Goal: Contribute content: Add original content to the website for others to see

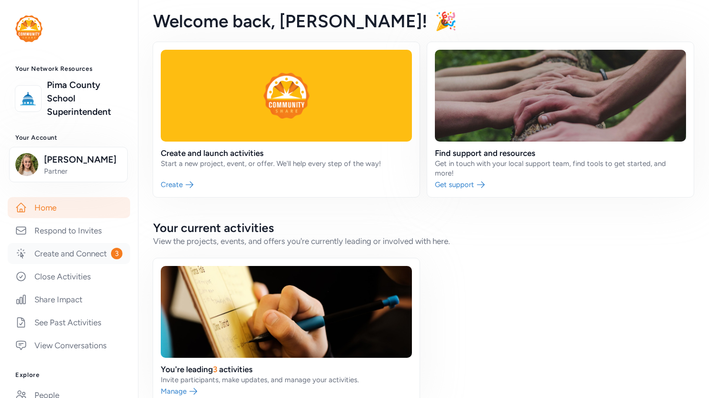
click at [62, 264] on link "Create and Connect 3" at bounding box center [69, 253] width 122 height 21
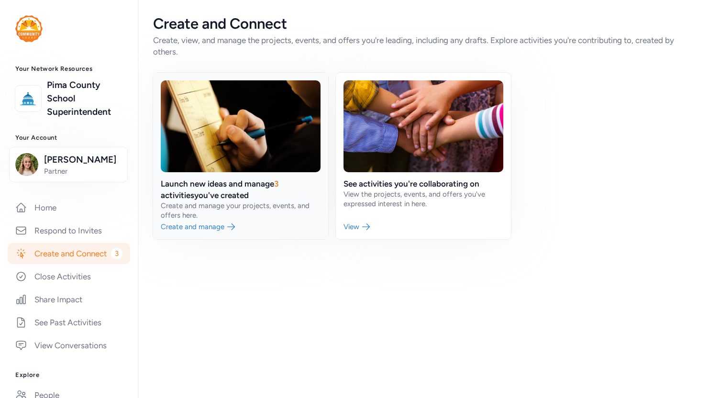
click at [254, 216] on link at bounding box center [240, 156] width 175 height 166
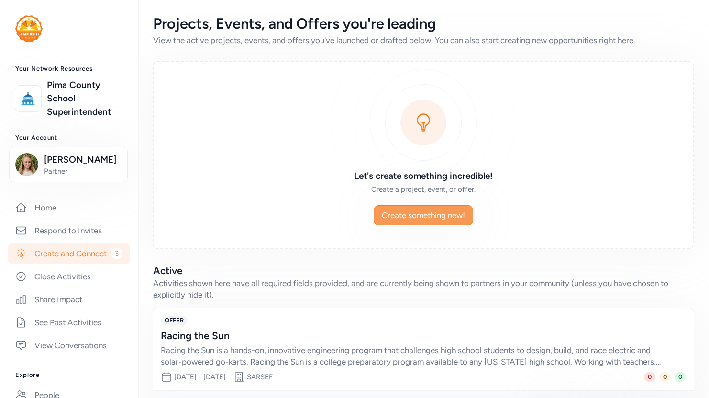
click at [405, 217] on span "Create something new!" at bounding box center [423, 215] width 83 height 11
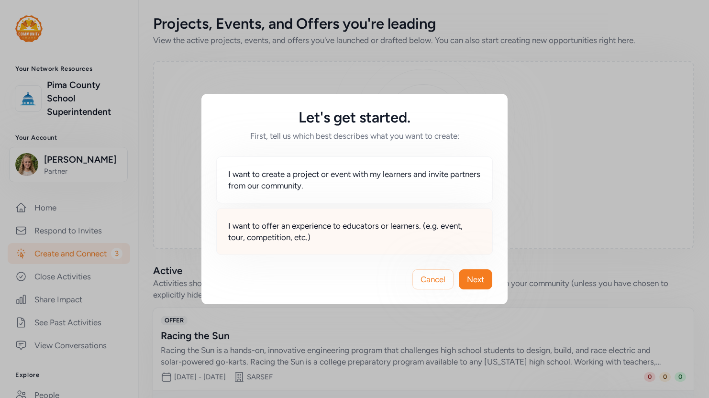
click at [316, 233] on span "I want to offer an experience to educators or learners. (e.g. event, tour, comp…" at bounding box center [354, 231] width 253 height 23
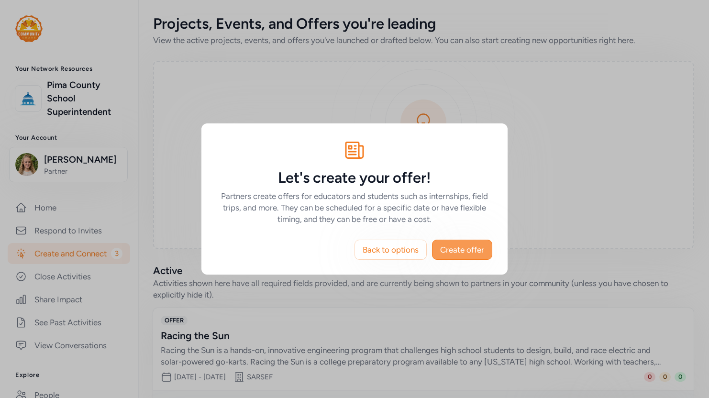
click at [453, 254] on span "Create offer" at bounding box center [462, 249] width 44 height 11
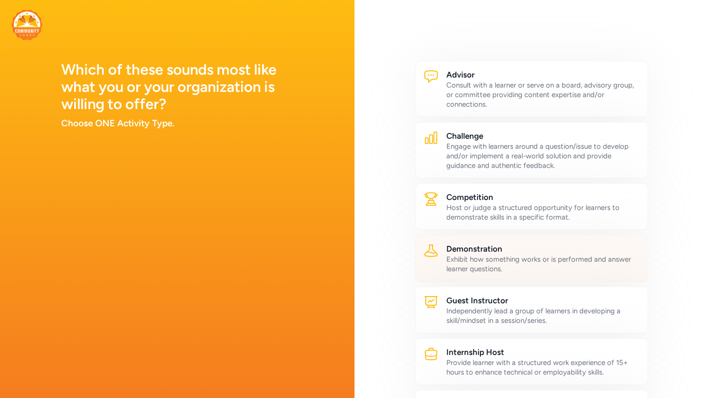
click at [516, 235] on div "Demonstration Exhibit how something works or is performed and answer learner qu…" at bounding box center [531, 258] width 233 height 47
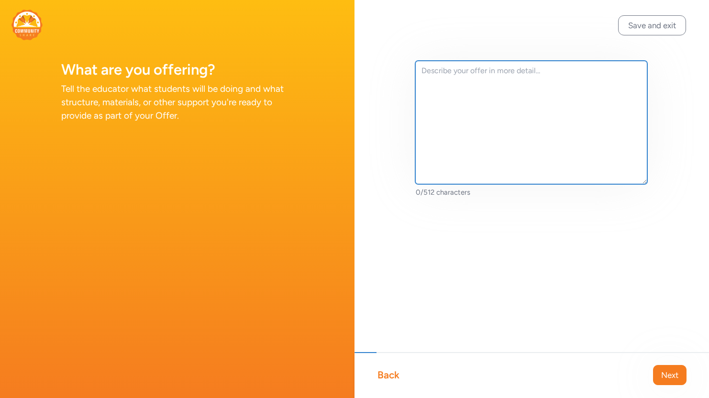
click at [438, 118] on textarea at bounding box center [531, 122] width 232 height 123
paste textarea "Every fall, 2,000 4th through 8th grade students from across [US_STATE] adventu…"
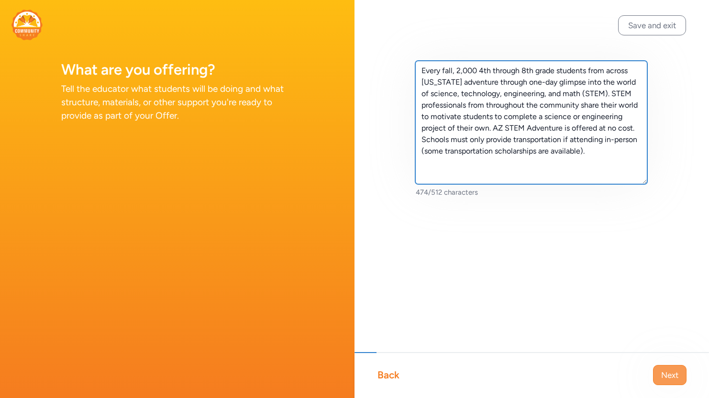
type textarea "Every fall, 2,000 4th through 8th grade students from across [US_STATE] adventu…"
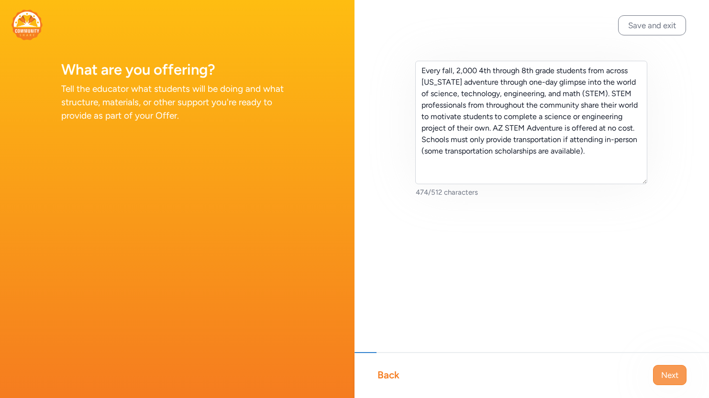
click at [671, 372] on span "Next" at bounding box center [669, 374] width 17 height 11
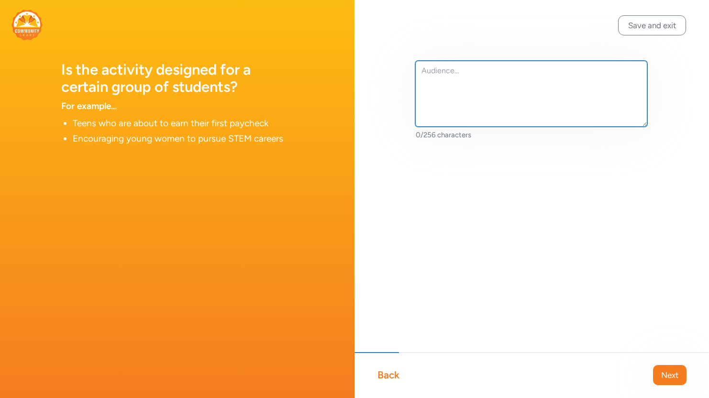
click at [518, 72] on textarea at bounding box center [531, 94] width 232 height 66
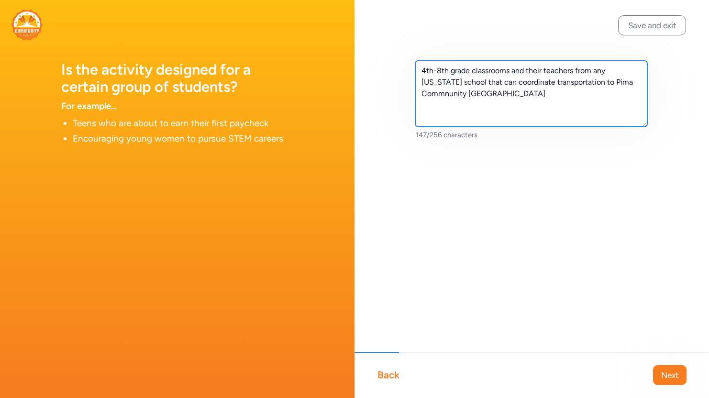
click at [609, 86] on textarea "4th-8th grade classrooms and their teachers from any [US_STATE] school that can…" at bounding box center [531, 94] width 232 height 66
click at [585, 104] on textarea "4th-8th grade classrooms and their teachers from any [US_STATE] school that can…" at bounding box center [531, 94] width 232 height 66
type textarea "4th-8th grade classrooms and their teachers from any [US_STATE] school that can…"
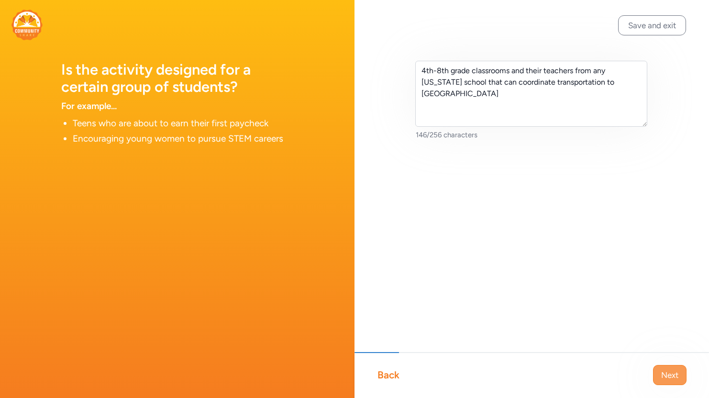
click at [676, 373] on span "Next" at bounding box center [669, 374] width 17 height 11
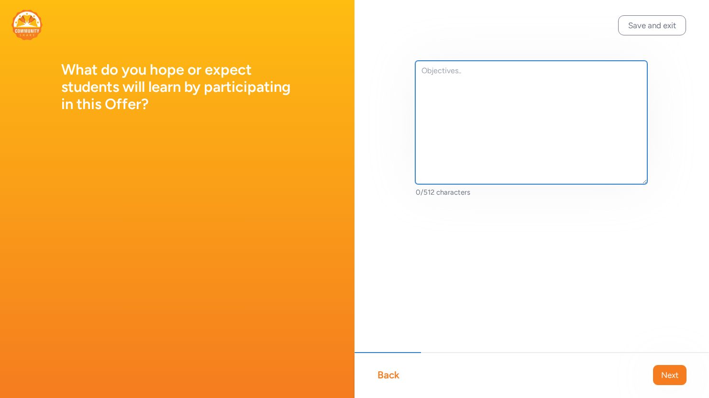
click at [434, 87] on textarea at bounding box center [531, 122] width 232 height 123
paste textarea "Students experience a variety of hands-on activities and experiences, interact …"
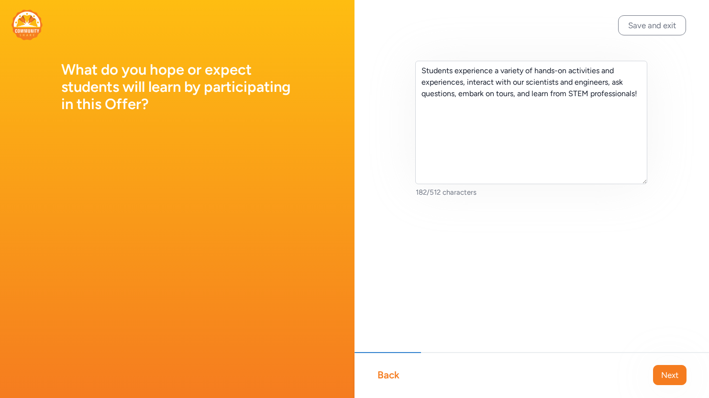
click at [393, 206] on div "Students experience a variety of hands-on activities and experiences, interact …" at bounding box center [532, 144] width 355 height 289
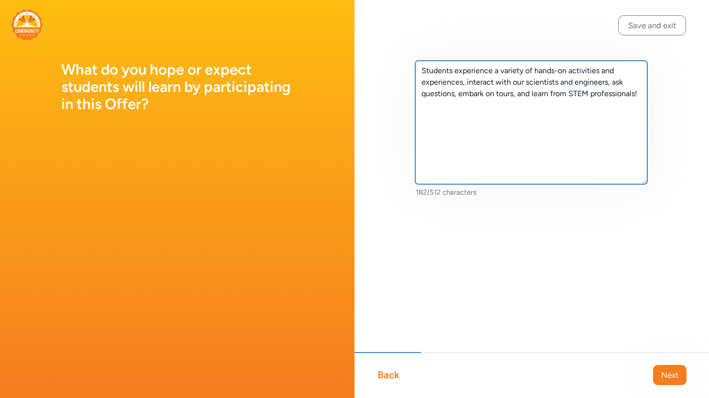
click at [443, 129] on textarea "Students experience a variety of hands-on activities and experiences, interact …" at bounding box center [531, 122] width 232 height 123
paste textarea "Teachers grow their STEM education skills in two hours of professional developm…"
click at [580, 145] on textarea "Students experience a variety of hands-on activities and experiences, interact …" at bounding box center [531, 122] width 232 height 123
paste textarea "provides 50 teachers with best practices in guiding their students through the …"
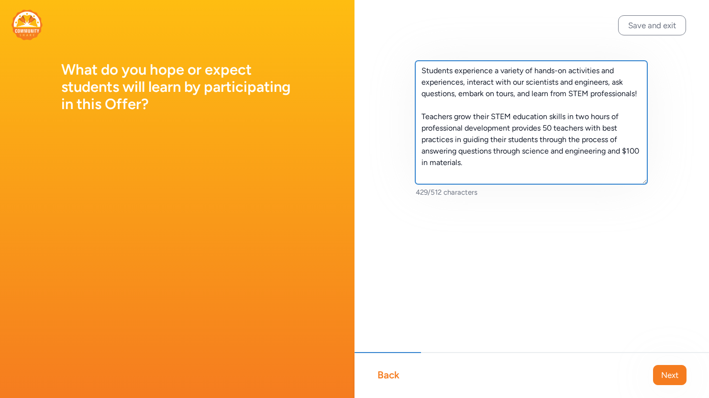
drag, startPoint x: 541, startPoint y: 127, endPoint x: 552, endPoint y: 129, distance: 11.2
click at [552, 129] on textarea "Students experience a variety of hands-on activities and experiences, interact …" at bounding box center [531, 122] width 232 height 123
click at [520, 131] on textarea "Students experience a variety of hands-on activities and experiences, interact …" at bounding box center [531, 122] width 232 height 123
drag, startPoint x: 511, startPoint y: 130, endPoint x: 601, endPoint y: 130, distance: 90.4
click at [601, 130] on textarea "Students experience a variety of hands-on activities and experiences, interact …" at bounding box center [531, 122] width 232 height 123
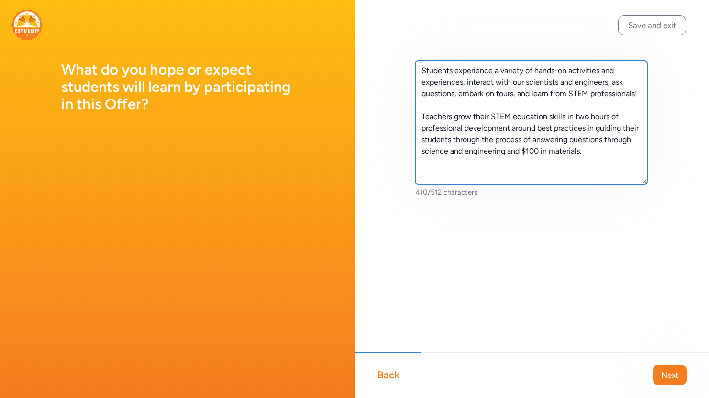
click at [587, 152] on textarea "Students experience a variety of hands-on activities and experiences, interact …" at bounding box center [531, 122] width 232 height 123
click at [506, 153] on textarea "Students experience a variety of hands-on activities and experiences, interact …" at bounding box center [531, 122] width 232 height 123
click at [551, 151] on textarea "Students experience a variety of hands-on activities and experiences, interact …" at bounding box center [531, 122] width 232 height 123
click at [553, 152] on textarea "Students experience a variety of hands-on activities and experiences, interact …" at bounding box center [531, 122] width 232 height 123
type textarea "Students experience a variety of hands-on activities and experiences, interact …"
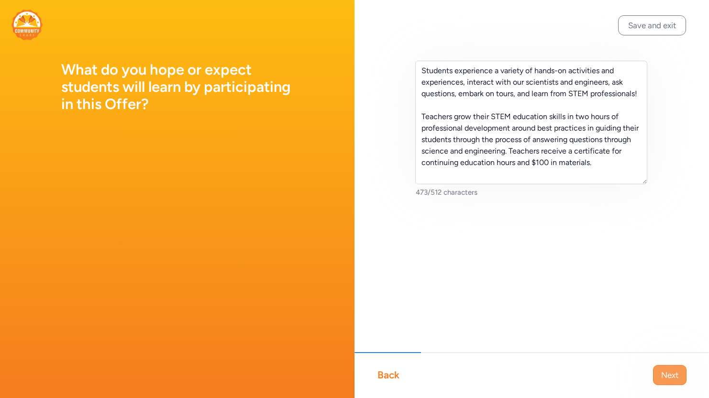
click at [666, 381] on button "Next" at bounding box center [669, 375] width 33 height 20
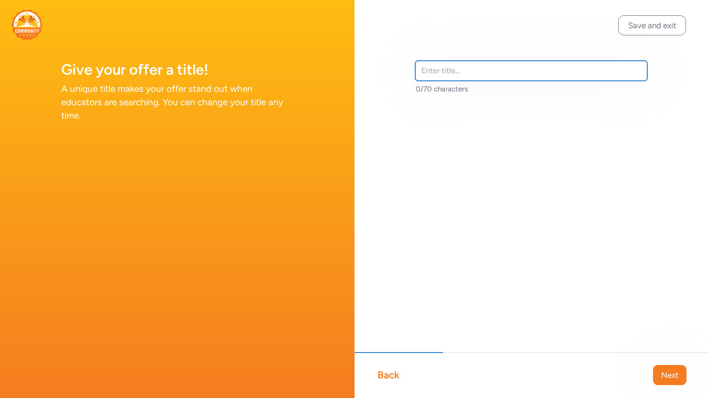
click at [566, 76] on input "text" at bounding box center [531, 71] width 232 height 20
paste input "[US_STATE] STEM Adventure™"
type input "[US_STATE] STEM Adventure™"
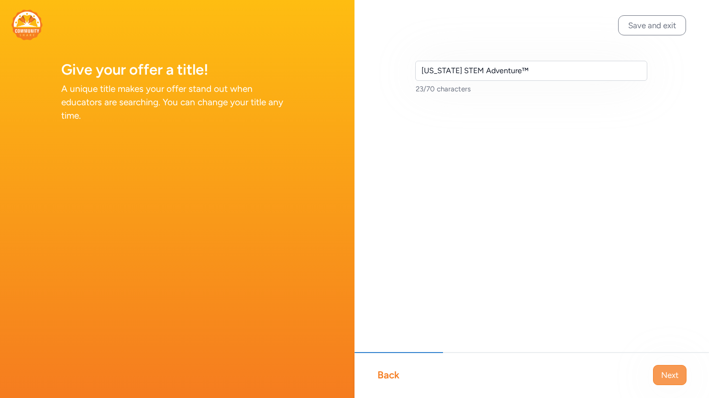
click at [678, 375] on button "Next" at bounding box center [669, 375] width 33 height 20
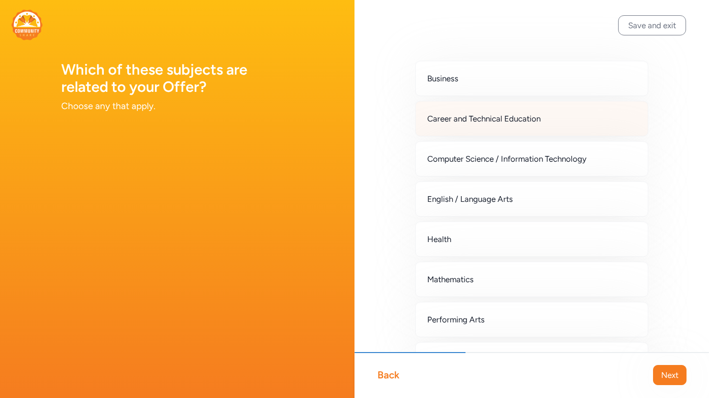
click at [518, 124] on div "Career and Technical Education" at bounding box center [531, 118] width 233 height 35
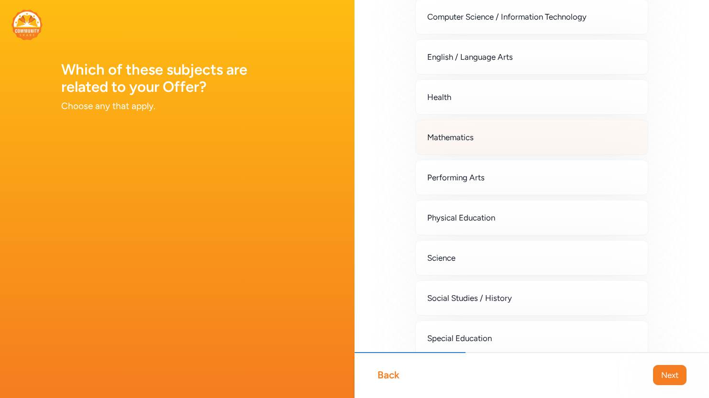
scroll to position [144, 0]
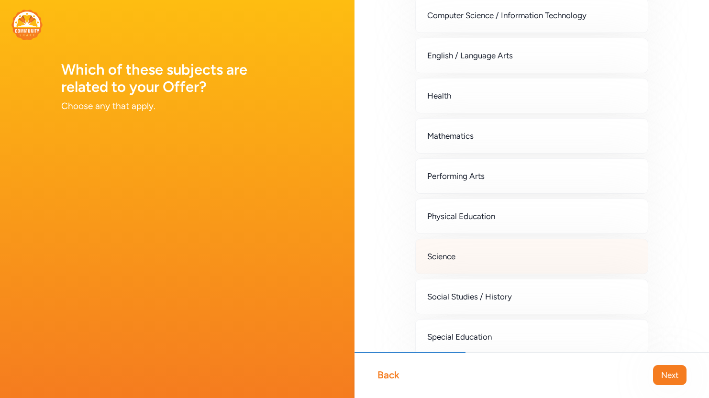
click at [509, 250] on div "Science" at bounding box center [531, 256] width 233 height 35
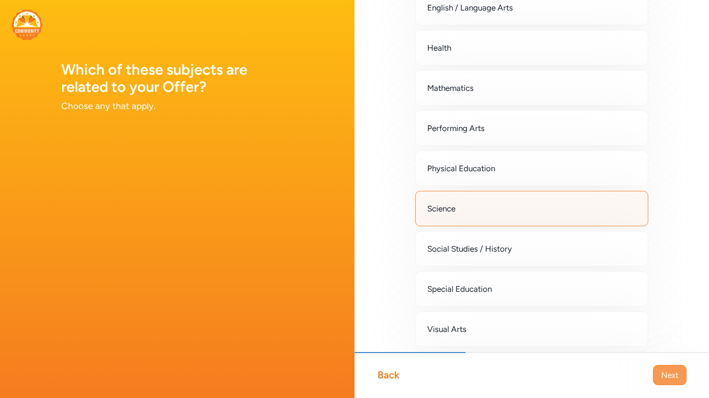
click at [670, 367] on button "Next" at bounding box center [669, 375] width 33 height 20
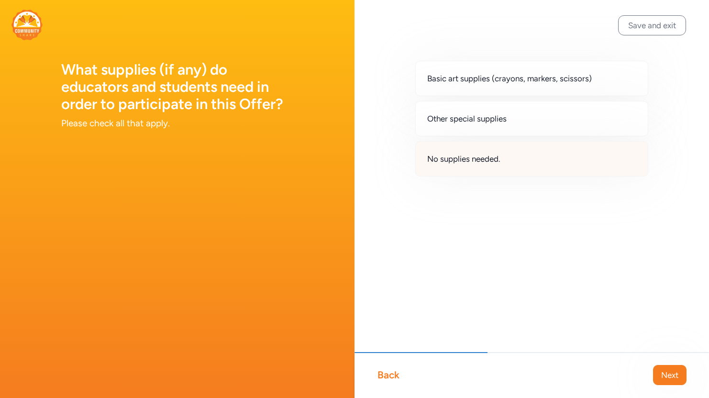
click at [510, 168] on div "No supplies needed." at bounding box center [531, 158] width 233 height 35
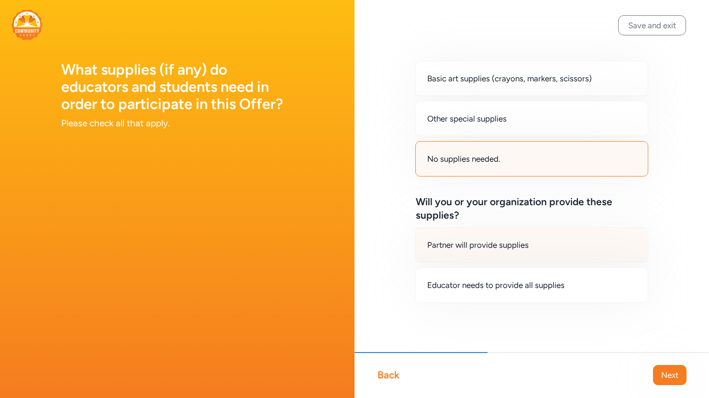
click at [579, 243] on div "Partner will provide supplies" at bounding box center [531, 244] width 233 height 35
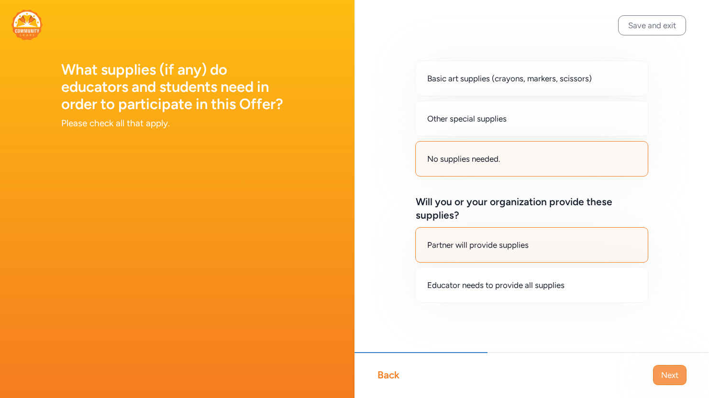
click at [673, 370] on span "Next" at bounding box center [669, 374] width 17 height 11
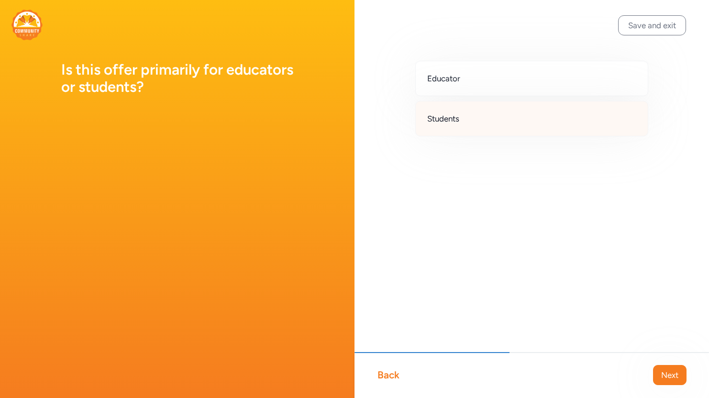
click at [489, 113] on div "Students" at bounding box center [531, 118] width 233 height 35
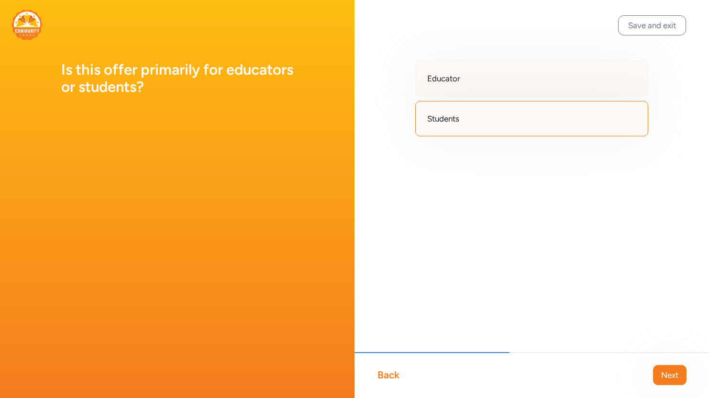
click at [484, 69] on div "Educator" at bounding box center [531, 78] width 233 height 35
click at [667, 378] on span "Next" at bounding box center [669, 374] width 17 height 11
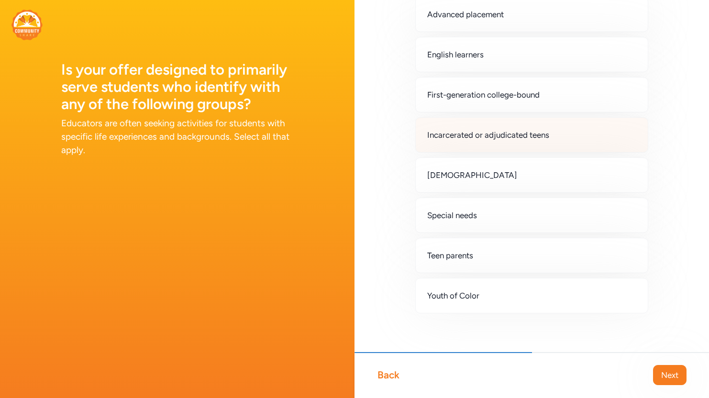
scroll to position [71, 0]
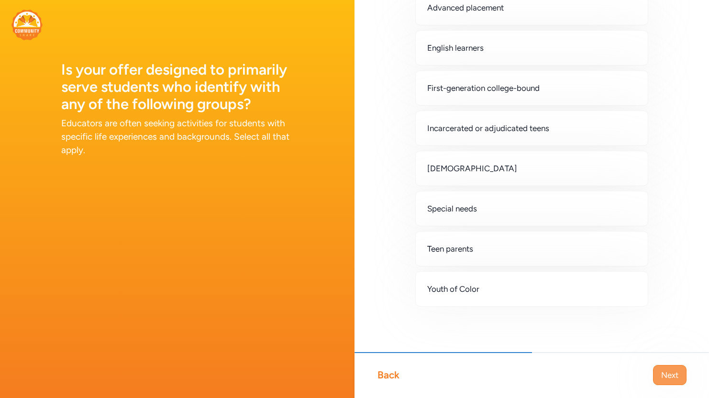
click at [673, 377] on span "Next" at bounding box center [669, 374] width 17 height 11
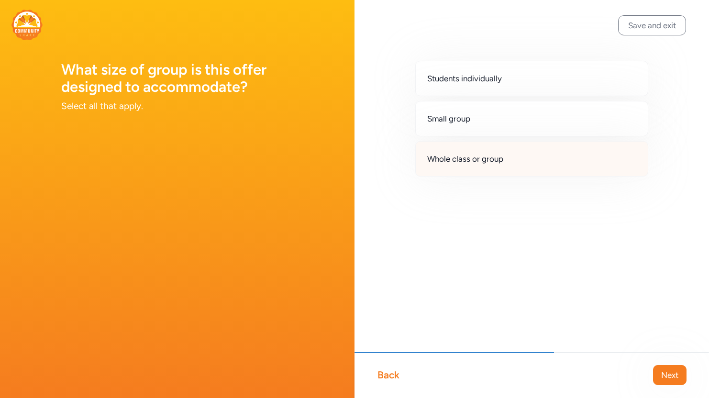
click at [552, 174] on div "Whole class or group" at bounding box center [531, 158] width 233 height 35
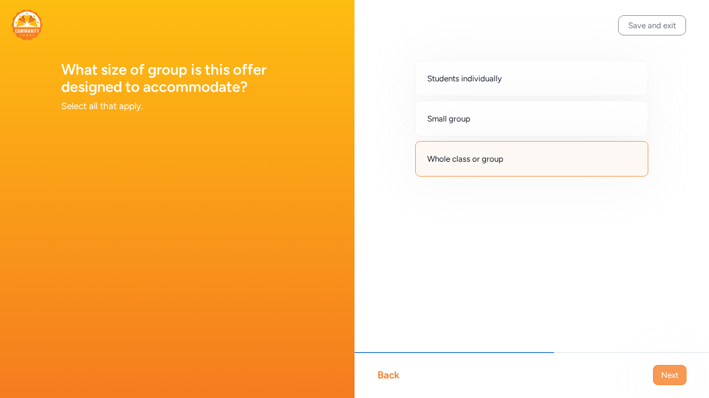
click at [671, 369] on button "Next" at bounding box center [669, 375] width 33 height 20
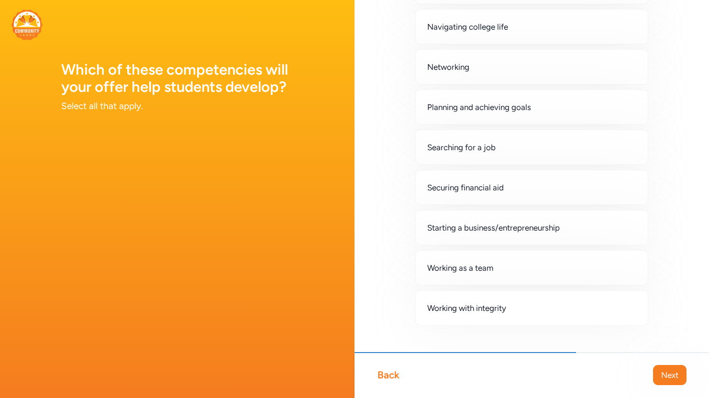
scroll to position [593, 0]
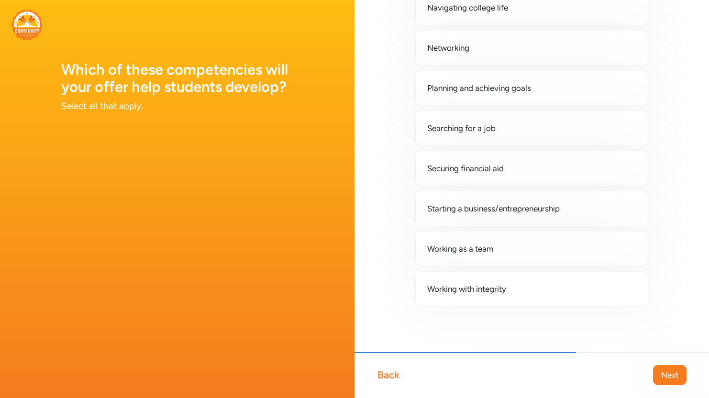
click at [684, 377] on button "Next" at bounding box center [669, 375] width 33 height 20
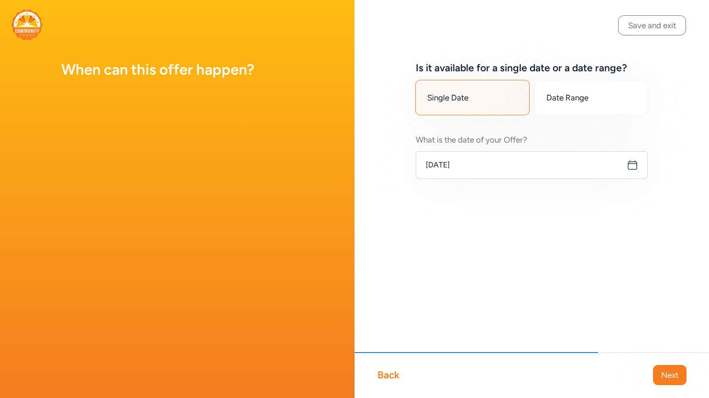
click at [494, 100] on div "Single Date" at bounding box center [472, 97] width 114 height 35
click at [457, 170] on input "[DATE]" at bounding box center [532, 165] width 232 height 28
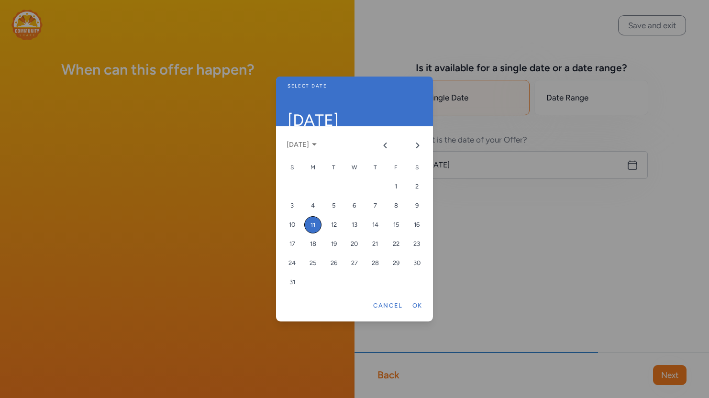
click at [507, 174] on div at bounding box center [354, 199] width 709 height 398
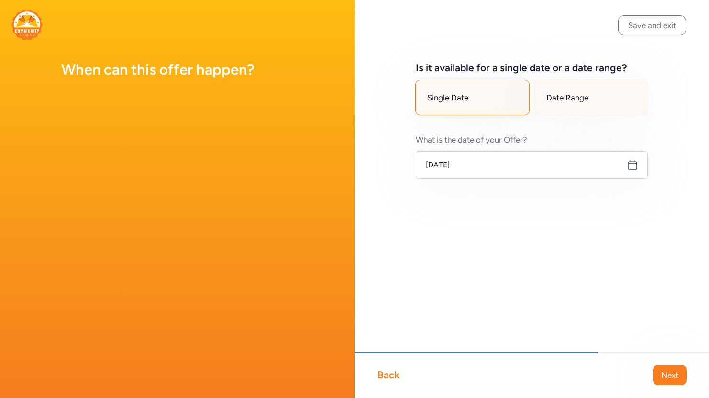
click at [556, 89] on div "Date Range" at bounding box center [591, 97] width 114 height 35
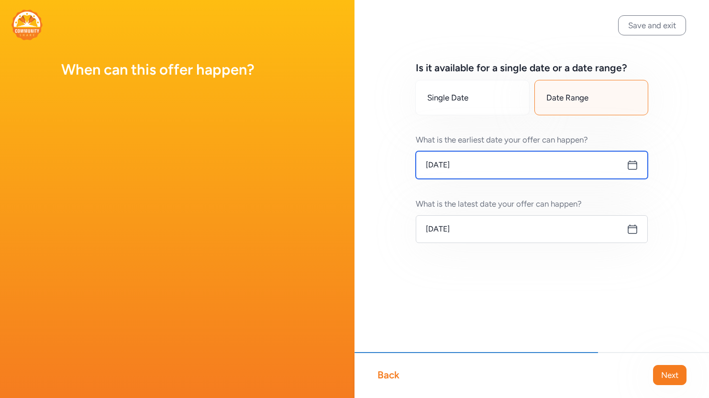
click at [499, 171] on input "[DATE]" at bounding box center [532, 165] width 232 height 28
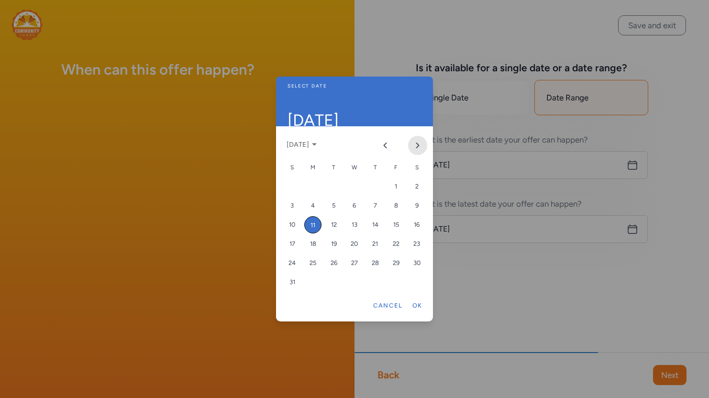
click at [418, 146] on icon "Next month" at bounding box center [418, 145] width 2 height 5
click at [388, 153] on button "Previous month" at bounding box center [385, 145] width 19 height 19
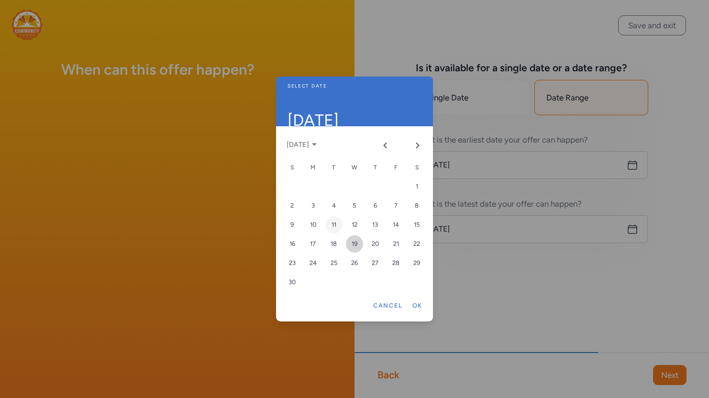
click at [364, 245] on td "19" at bounding box center [354, 243] width 21 height 19
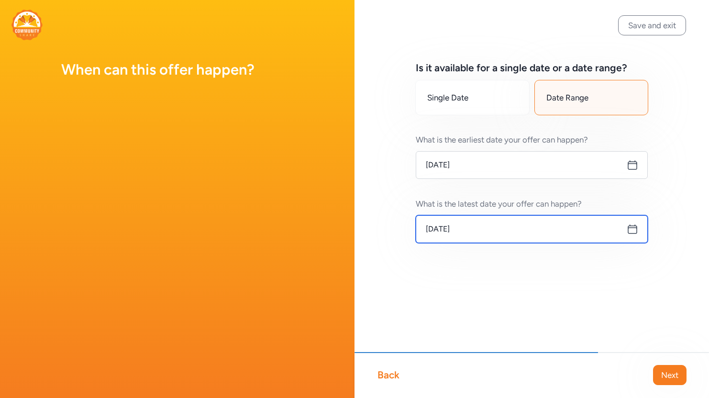
click at [517, 233] on input "[DATE]" at bounding box center [532, 229] width 232 height 28
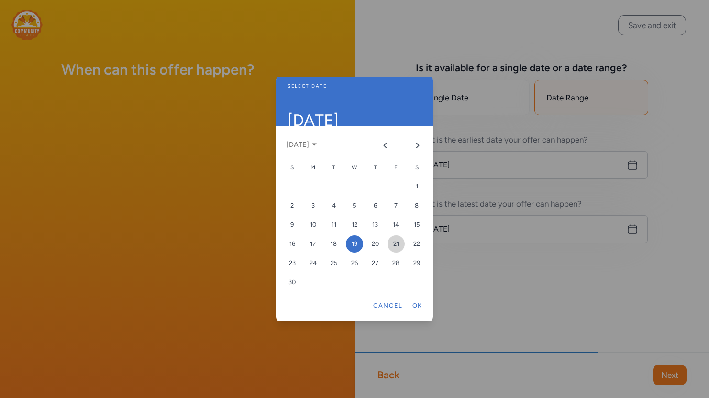
click at [398, 245] on div "21" at bounding box center [396, 243] width 17 height 17
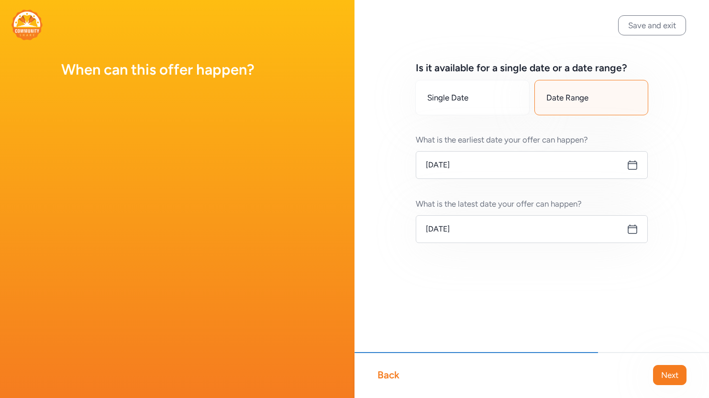
click at [488, 267] on div "Is it available for a single date or a date range? Single Date Date Range What …" at bounding box center [532, 167] width 355 height 335
click at [675, 377] on span "Next" at bounding box center [669, 374] width 17 height 11
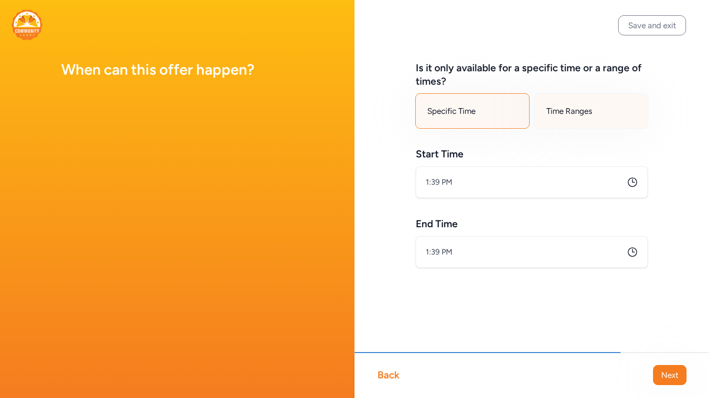
click at [555, 100] on div "Time Ranges" at bounding box center [591, 110] width 114 height 35
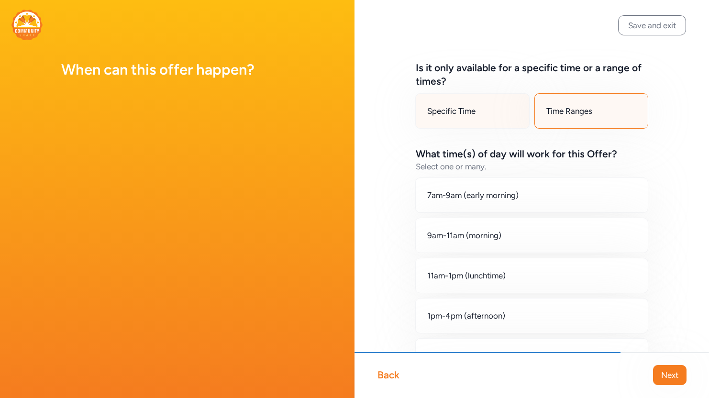
click at [469, 108] on span "Specific Time" at bounding box center [451, 110] width 48 height 11
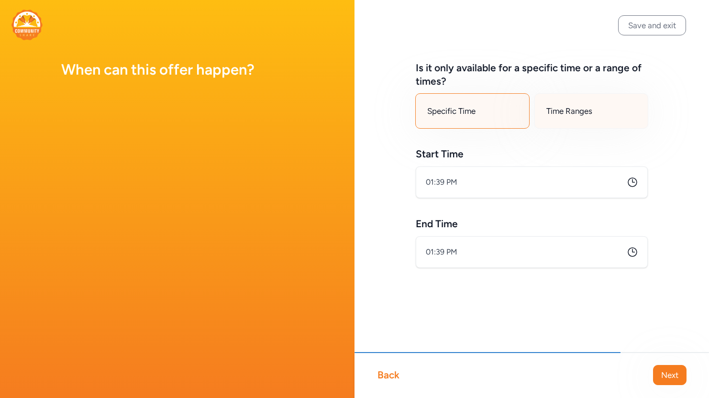
click at [574, 111] on span "Time Ranges" at bounding box center [569, 110] width 46 height 11
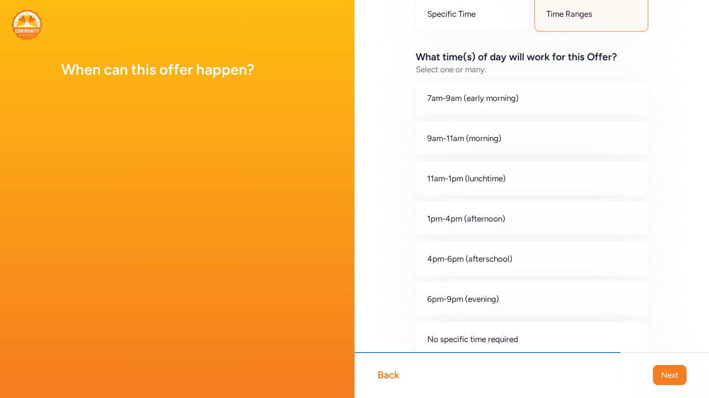
scroll to position [147, 0]
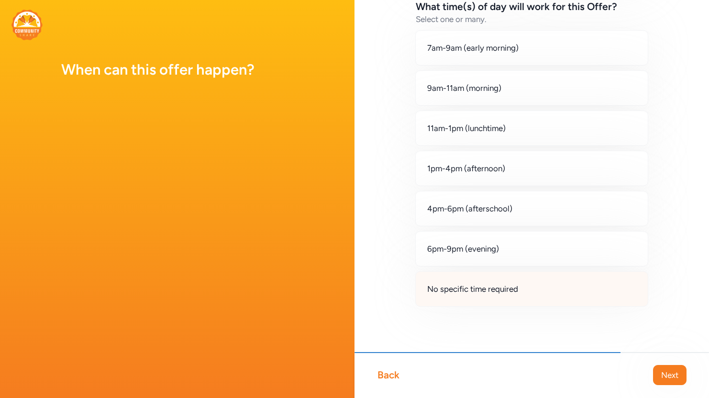
click at [506, 282] on div "No specific time required" at bounding box center [531, 288] width 233 height 35
click at [670, 374] on span "Next" at bounding box center [669, 374] width 17 height 11
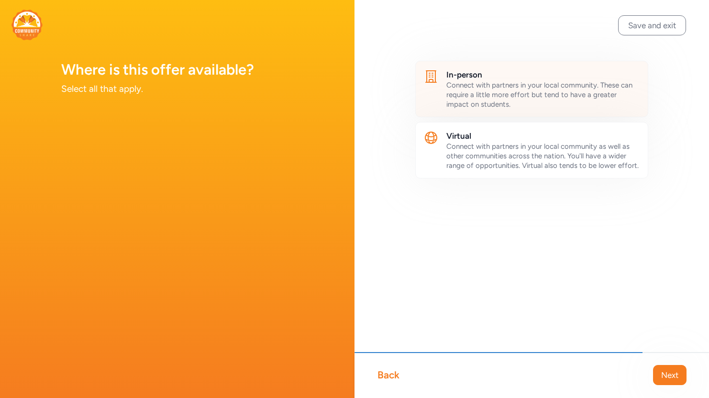
click at [531, 86] on span "Connect with partners in your local community. These can require a little more …" at bounding box center [539, 95] width 186 height 28
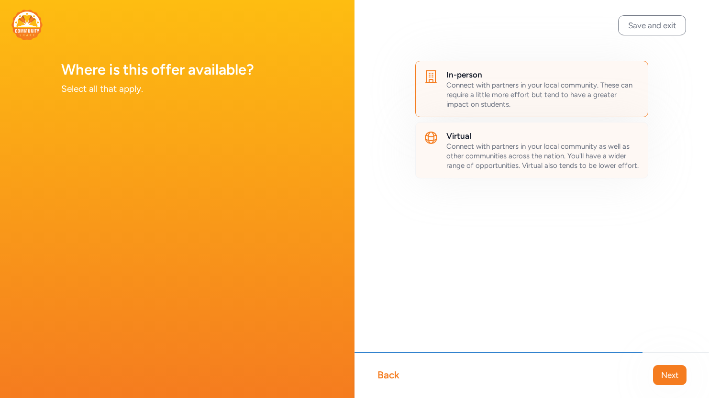
click at [547, 165] on span "Connect with partners in your local community as well as other communities acro…" at bounding box center [542, 156] width 192 height 28
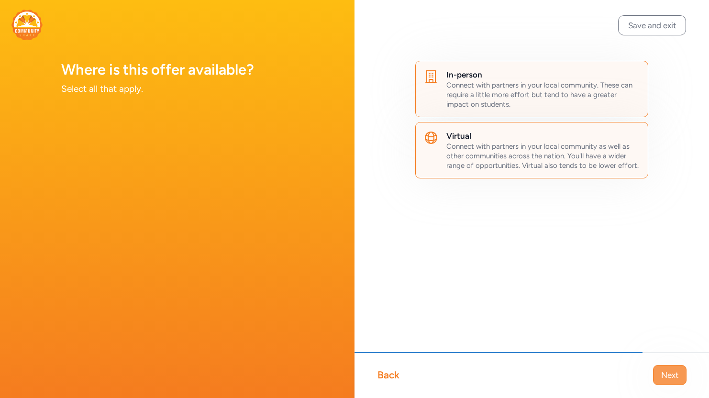
click at [673, 380] on span "Next" at bounding box center [669, 374] width 17 height 11
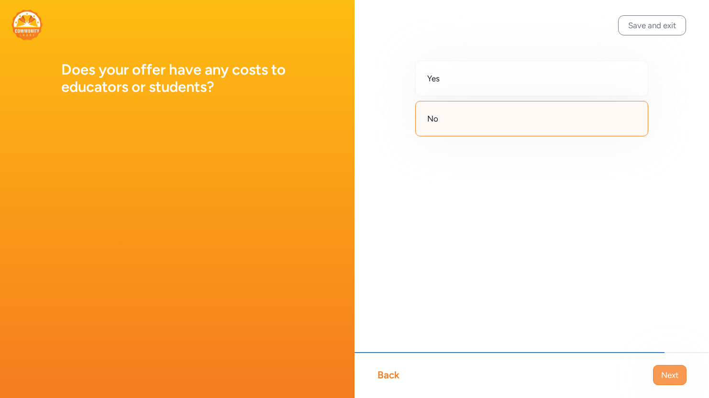
click at [667, 377] on span "Next" at bounding box center [669, 374] width 17 height 11
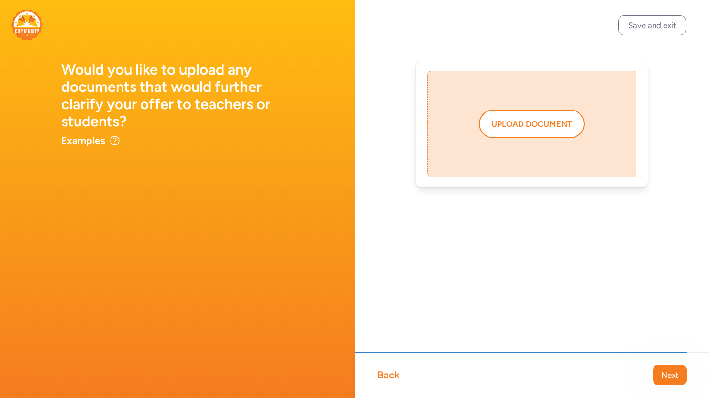
click at [515, 144] on div "Upload document" at bounding box center [531, 124] width 209 height 106
click at [520, 123] on div "Upload document" at bounding box center [531, 123] width 81 height 11
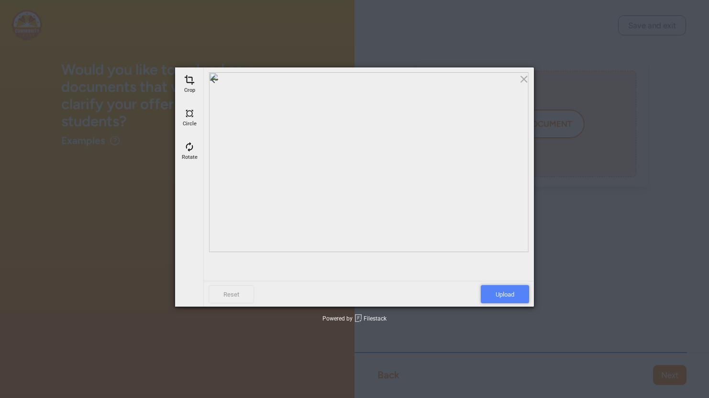
click at [516, 288] on span "Upload" at bounding box center [505, 294] width 48 height 18
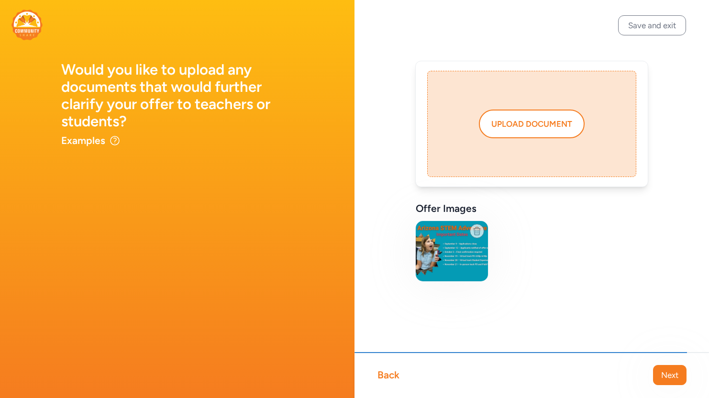
click at [658, 378] on button "Next" at bounding box center [669, 375] width 33 height 20
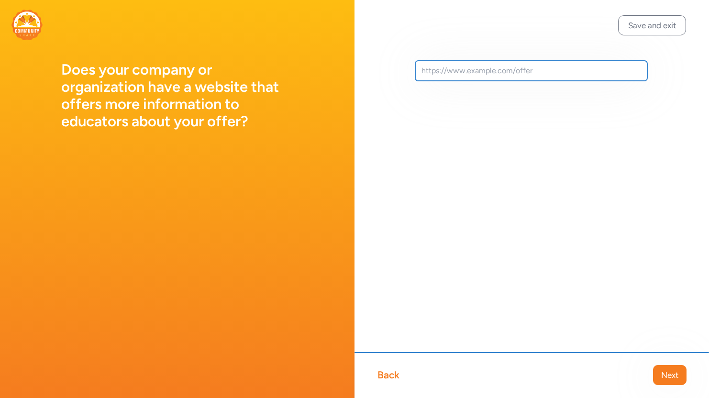
click at [505, 68] on input "text" at bounding box center [531, 71] width 232 height 20
paste input "[URL][DOMAIN_NAME][US_STATE]"
type input "[URL][DOMAIN_NAME][US_STATE]"
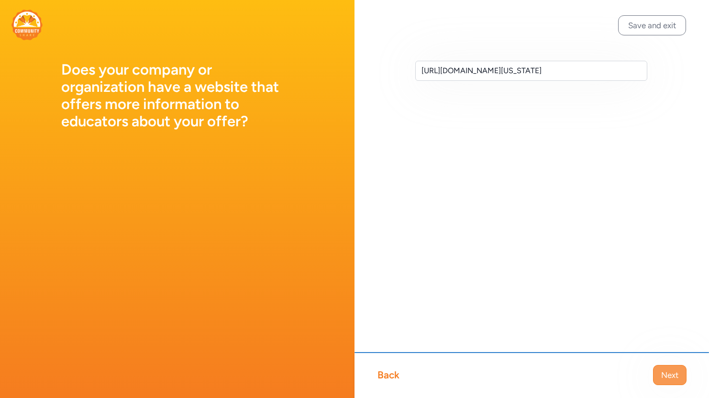
click at [670, 376] on span "Next" at bounding box center [669, 374] width 17 height 11
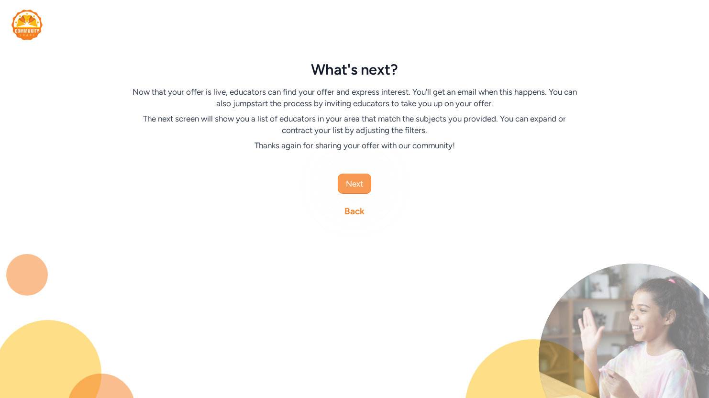
click at [359, 180] on span "Next" at bounding box center [354, 183] width 17 height 11
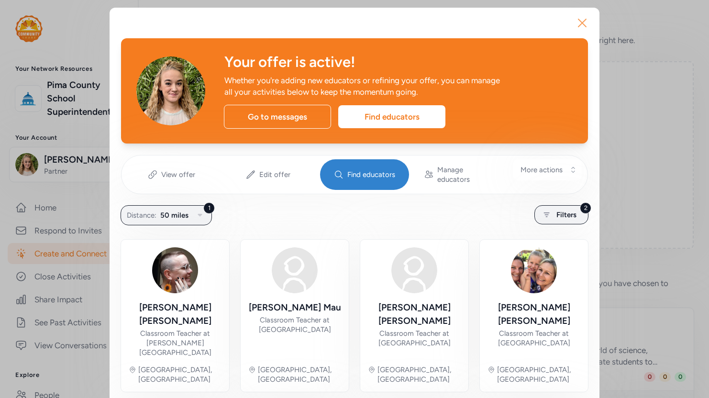
click at [577, 24] on icon "button" at bounding box center [582, 22] width 15 height 15
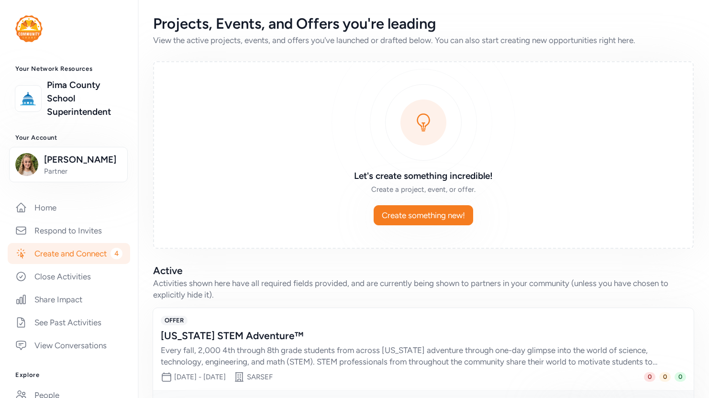
scroll to position [144, 0]
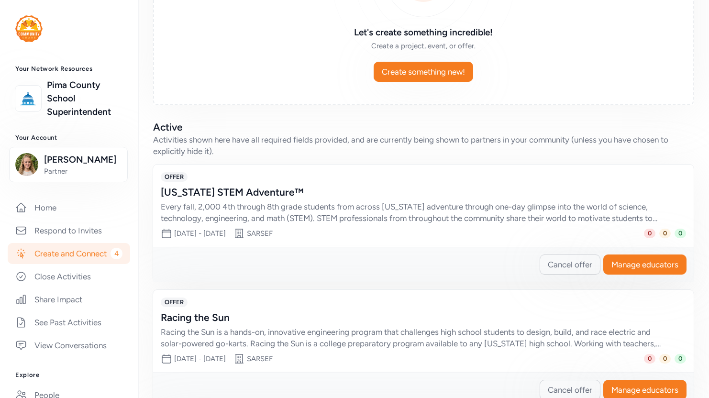
click at [527, 204] on div "Every fall, 2,000 4th through 8th grade students from across [US_STATE] adventu…" at bounding box center [414, 212] width 506 height 23
click at [204, 191] on div "[US_STATE] STEM Adventure™" at bounding box center [414, 192] width 506 height 13
click at [176, 175] on span "OFFER" at bounding box center [174, 177] width 27 height 10
click at [566, 238] on div "Date range [DATE] - [DATE] Organization SARSEF 0 Declined 0 Invited 0 Connected" at bounding box center [423, 233] width 525 height 11
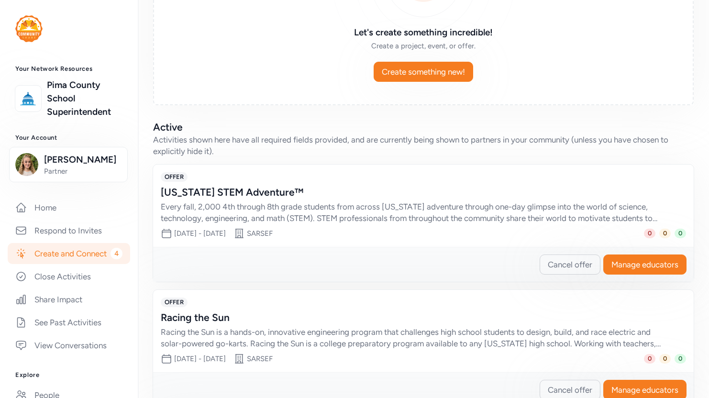
click at [521, 213] on div "Every fall, 2,000 4th through 8th grade students from across [US_STATE] adventu…" at bounding box center [414, 212] width 506 height 23
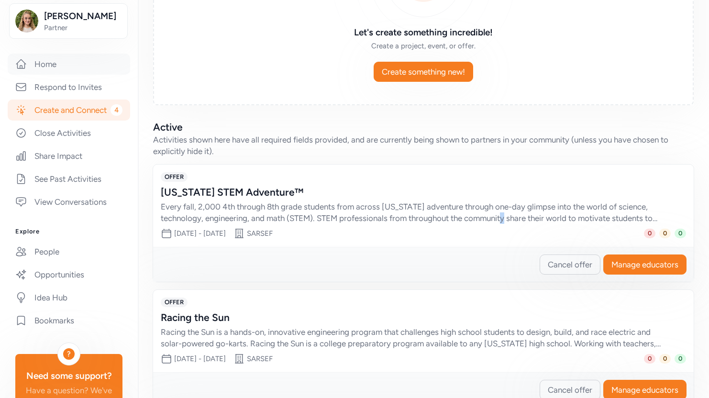
click at [59, 75] on link "Home" at bounding box center [69, 64] width 122 height 21
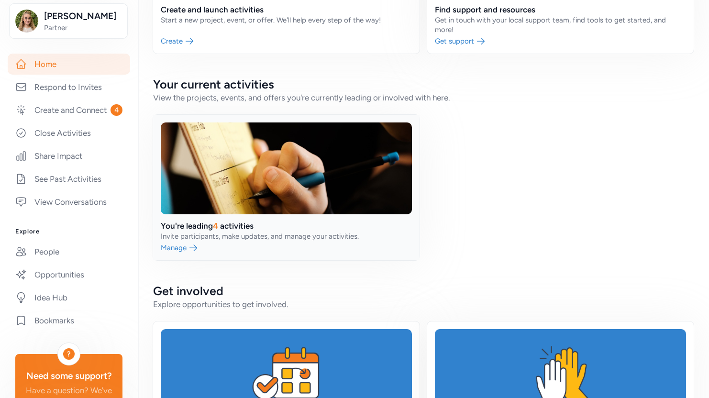
click at [271, 231] on link at bounding box center [286, 187] width 266 height 145
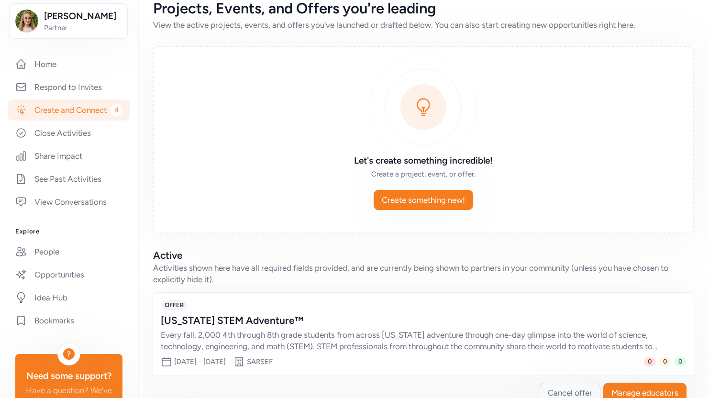
scroll to position [207, 0]
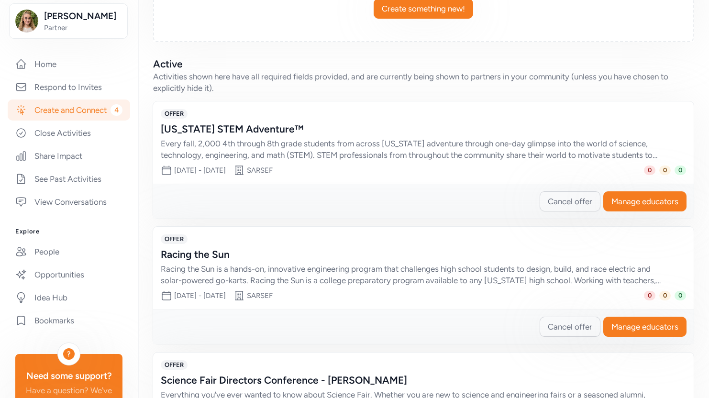
click at [335, 155] on div "Every fall, 2,000 4th through 8th grade students from across [US_STATE] adventu…" at bounding box center [414, 149] width 506 height 23
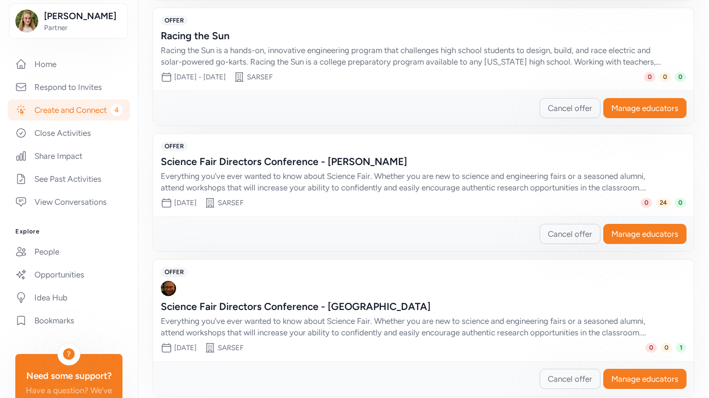
scroll to position [439, 0]
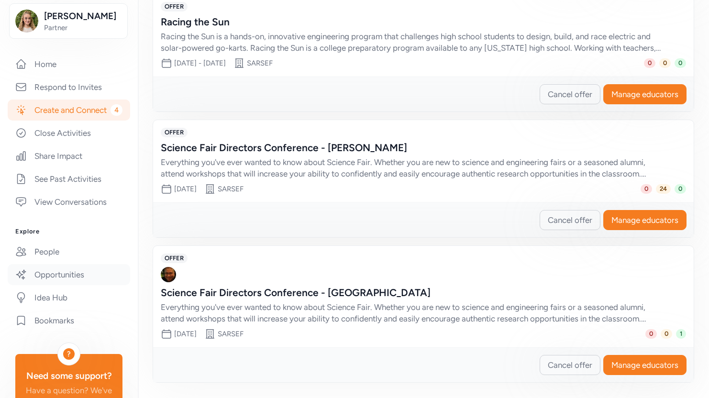
click at [56, 285] on link "Opportunities" at bounding box center [69, 274] width 122 height 21
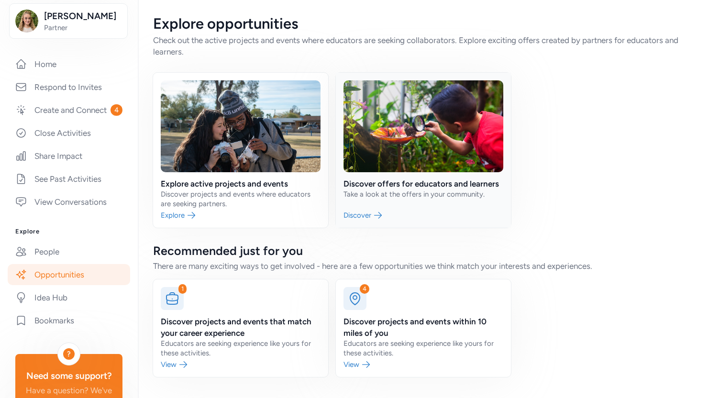
click at [443, 199] on link at bounding box center [423, 150] width 175 height 155
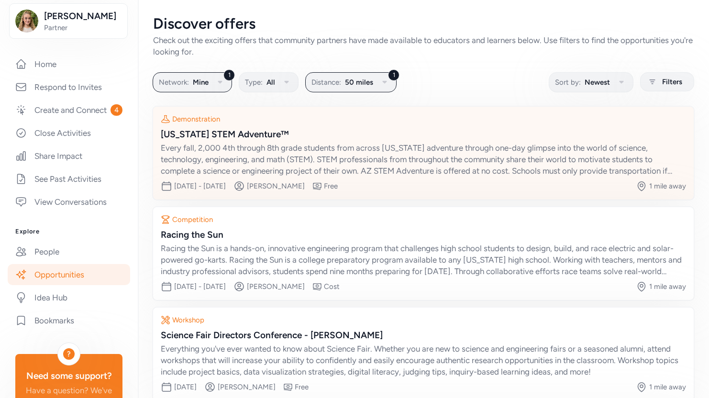
click at [455, 159] on div "Every fall, 2,000 4th through 8th grade students from across [US_STATE] adventu…" at bounding box center [423, 159] width 525 height 34
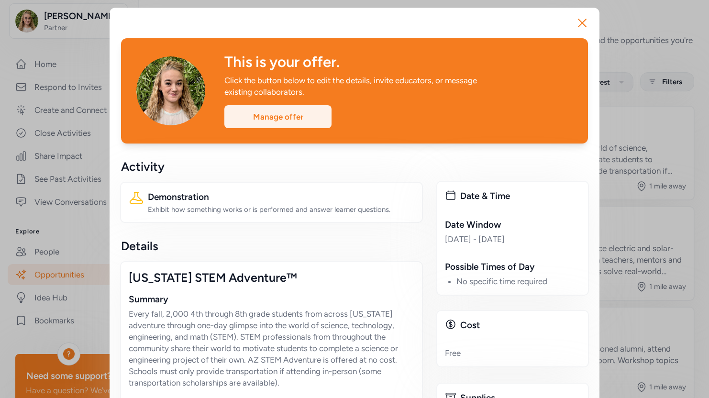
click at [260, 114] on div "Manage offer" at bounding box center [277, 116] width 107 height 23
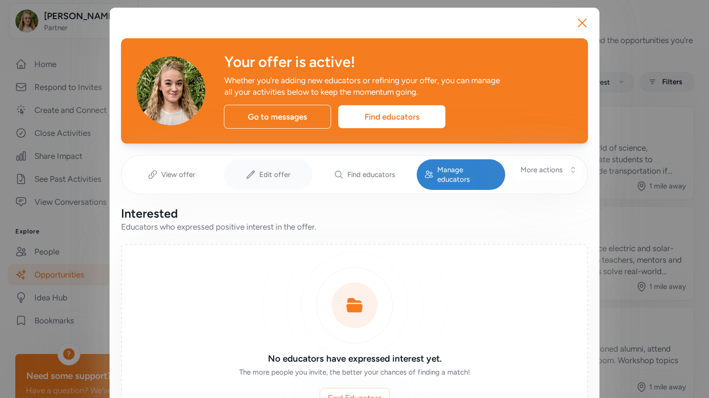
click at [270, 170] on span "Edit offer" at bounding box center [274, 175] width 31 height 10
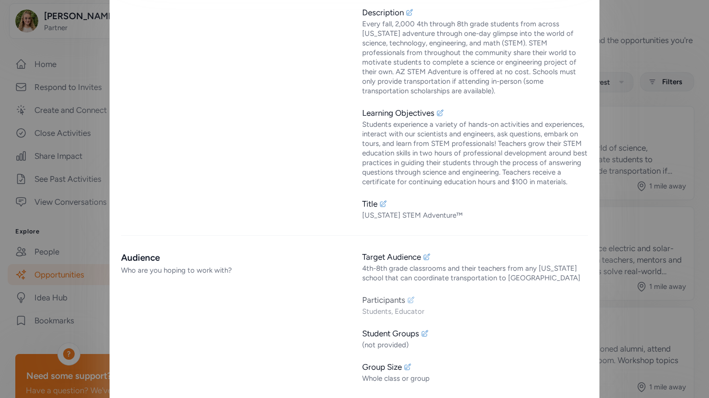
scroll to position [287, 0]
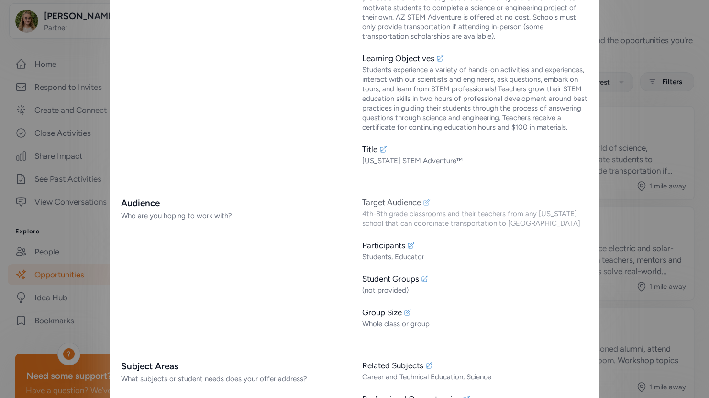
click at [423, 199] on div "Target Audience 4th-8th grade classrooms and their teachers from any [US_STATE]…" at bounding box center [475, 213] width 226 height 32
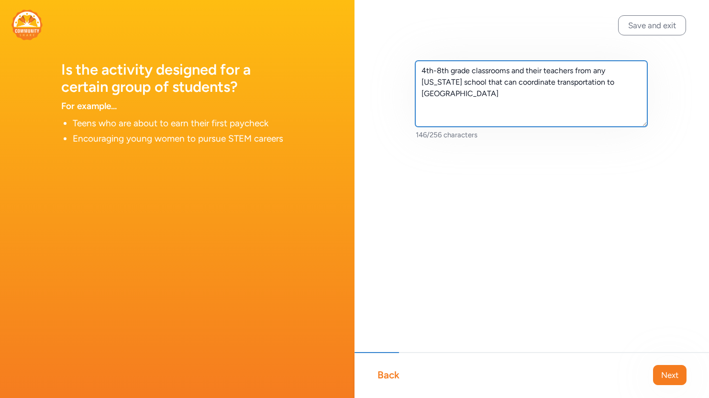
click at [482, 94] on textarea "4th-8th grade classrooms and their teachers from any [US_STATE] school that can…" at bounding box center [531, 94] width 232 height 66
click at [443, 82] on textarea "4th-8th grade classrooms and their teachers from any [US_STATE] school that can…" at bounding box center [531, 94] width 232 height 66
click at [444, 83] on textarea "4th-8th grade classrooms and their teachers from any [US_STATE] school that can…" at bounding box center [531, 94] width 232 height 66
drag, startPoint x: 423, startPoint y: 92, endPoint x: 449, endPoint y: 96, distance: 25.6
click at [449, 96] on textarea "4th-8th grade classrooms and their teachers from any [US_STATE] school. If you …" at bounding box center [531, 94] width 232 height 66
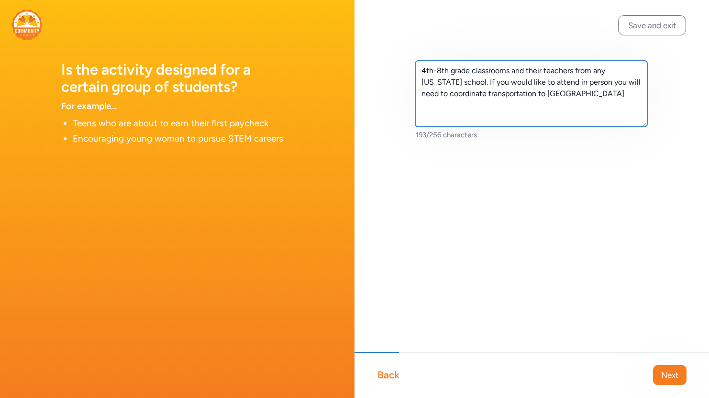
click at [422, 92] on textarea "4th-8th grade classrooms and their teachers from any [US_STATE] school. If you …" at bounding box center [531, 94] width 232 height 66
click at [522, 105] on textarea "4th-8th grade classrooms and their teachers from any [US_STATE] school. If you …" at bounding box center [531, 94] width 232 height 66
click at [479, 115] on textarea "4th-8th grade classrooms and their teachers from any [US_STATE] school. If you …" at bounding box center [531, 94] width 232 height 66
click at [532, 122] on textarea "4th-8th grade classrooms and their teachers from any [US_STATE] school. If you …" at bounding box center [531, 94] width 232 height 66
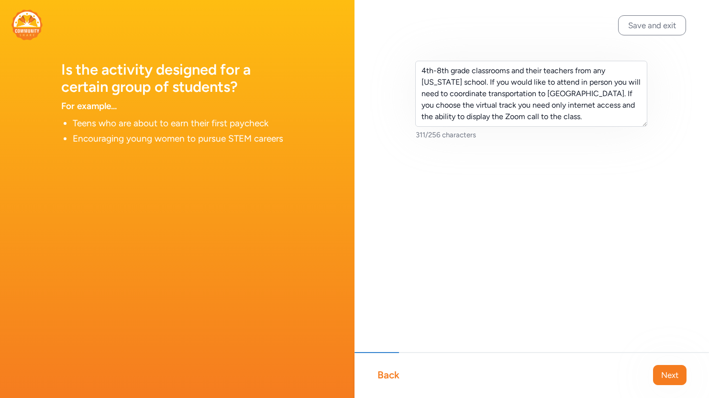
click at [315, 67] on div "Is the activity designed for a certain group of students? For example... Teens …" at bounding box center [177, 84] width 355 height 168
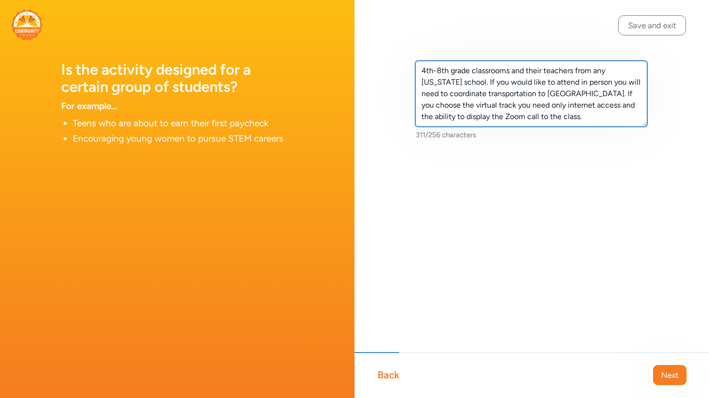
click at [474, 82] on textarea "4th-8th grade classrooms and their teachers from any [US_STATE] school. If you …" at bounding box center [531, 94] width 232 height 66
click at [476, 81] on textarea "4th-8th grade classrooms and their teachers from any [US_STATE] school. If you …" at bounding box center [531, 94] width 232 height 66
drag, startPoint x: 465, startPoint y: 95, endPoint x: 509, endPoint y: 94, distance: 43.5
click at [509, 94] on textarea "4th-8th grade classrooms and their teachers from any [US_STATE] school. If you …" at bounding box center [531, 94] width 232 height 66
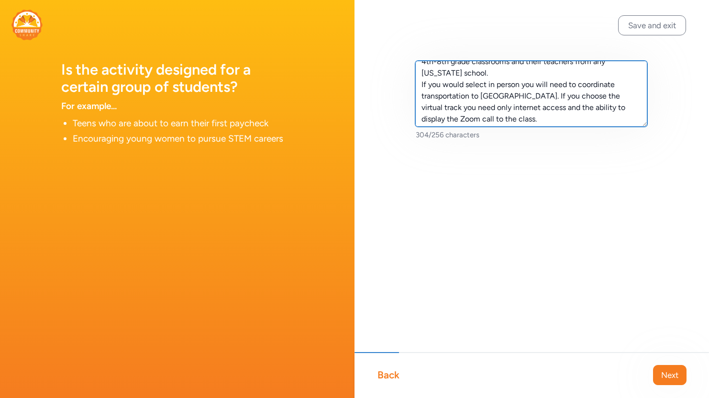
scroll to position [11, 0]
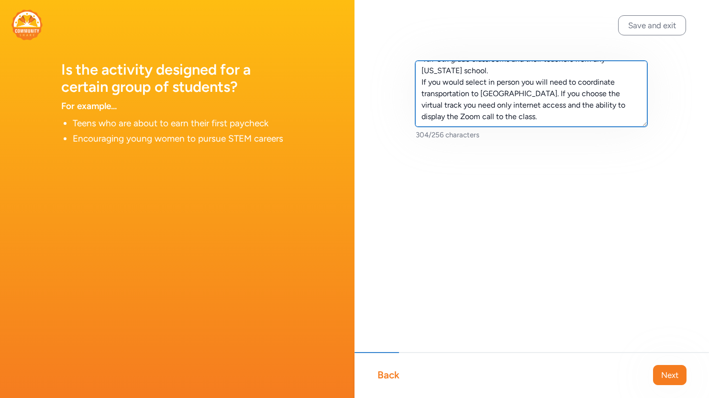
click at [453, 103] on textarea "4th-8th grade classrooms and their teachers from any [US_STATE] school. If you …" at bounding box center [531, 94] width 232 height 66
click at [563, 106] on textarea "4th-8th grade classrooms and their teachers from any [US_STATE] school. If you …" at bounding box center [531, 94] width 232 height 66
drag, startPoint x: 559, startPoint y: 107, endPoint x: 626, endPoint y: 100, distance: 66.8
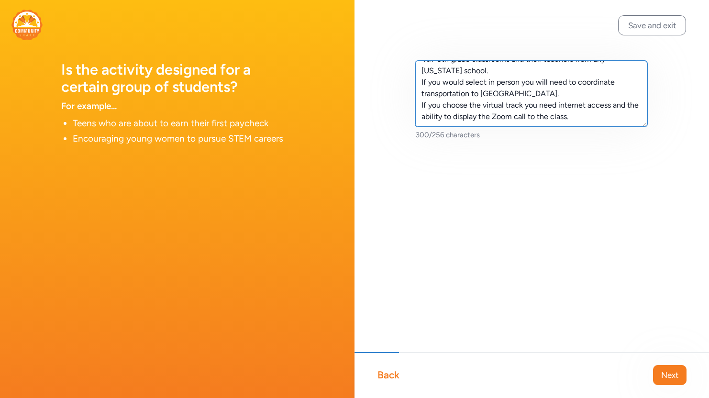
click at [626, 100] on textarea "4th-8th grade classrooms and their teachers from any [US_STATE] school. If you …" at bounding box center [531, 94] width 232 height 66
click at [430, 116] on textarea "4th-8th grade classrooms and their teachers from any [US_STATE] school. If you …" at bounding box center [531, 94] width 232 height 66
drag, startPoint x: 456, startPoint y: 114, endPoint x: 478, endPoint y: 116, distance: 22.1
click at [478, 116] on textarea "4th-8th grade classrooms and their teachers from any [US_STATE] school. If you …" at bounding box center [531, 94] width 232 height 66
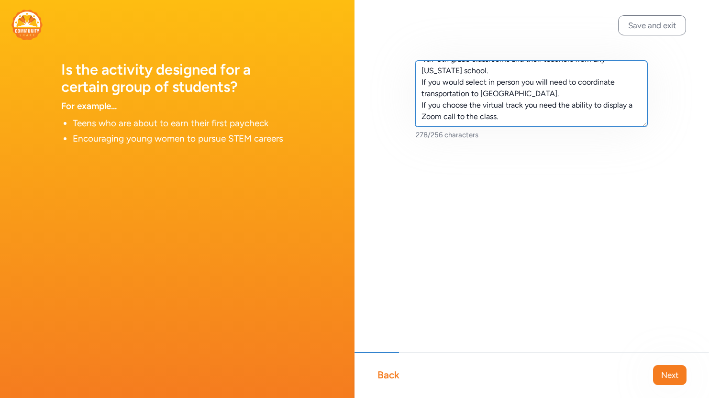
click at [478, 116] on textarea "4th-8th grade classrooms and their teachers from any [US_STATE] school. If you …" at bounding box center [531, 94] width 232 height 66
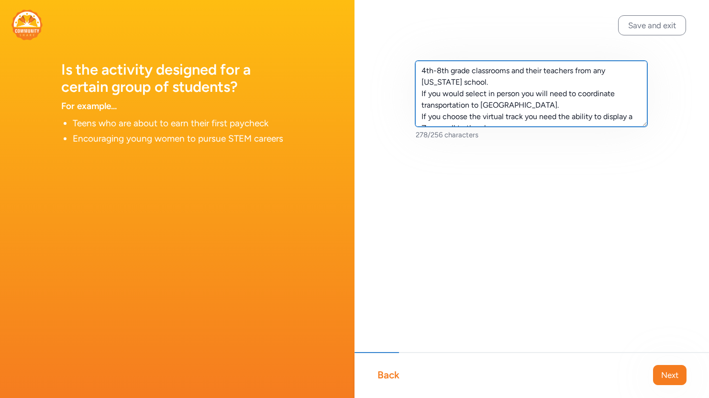
click at [485, 70] on textarea "4th-8th grade classrooms and their teachers from any [US_STATE] school. If you …" at bounding box center [531, 94] width 232 height 66
click at [475, 71] on textarea "4th-8th grade classrooms and their teachers from any [US_STATE] school. If you …" at bounding box center [531, 94] width 232 height 66
drag, startPoint x: 472, startPoint y: 70, endPoint x: 470, endPoint y: 78, distance: 8.5
click at [470, 78] on textarea "4th-8th grade classrooms and their teachers from any [US_STATE] school. If you …" at bounding box center [531, 94] width 232 height 66
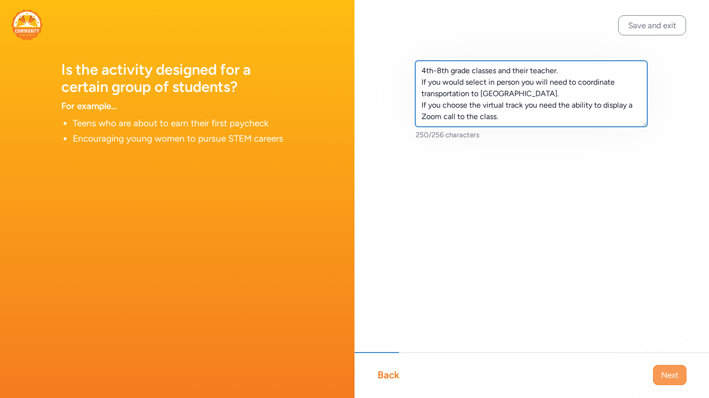
type textarea "4th-8th grade classes and their teacher. If you would select in person you will…"
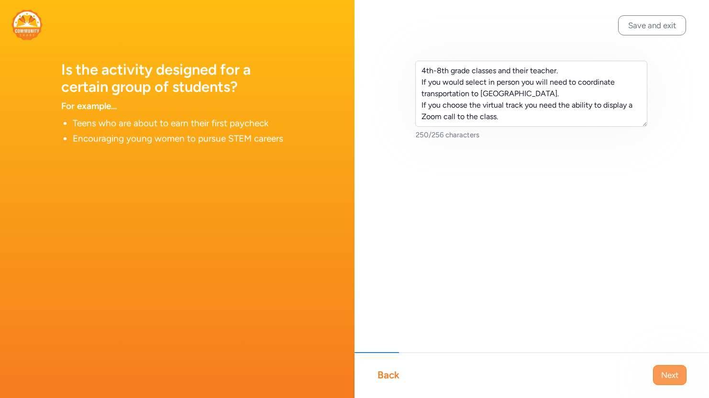
click at [682, 374] on button "Next" at bounding box center [669, 375] width 33 height 20
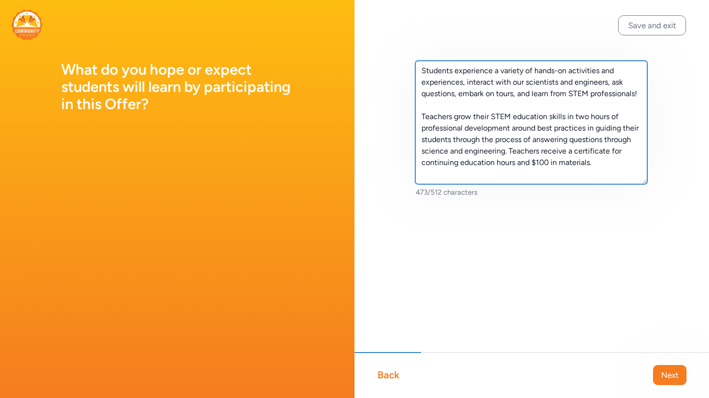
click at [465, 179] on textarea "Students experience a variety of hands-on activities and experiences, interact …" at bounding box center [531, 122] width 232 height 123
click at [600, 171] on textarea "Students experience a variety of hands-on activities and experiences, interact …" at bounding box center [531, 122] width 232 height 123
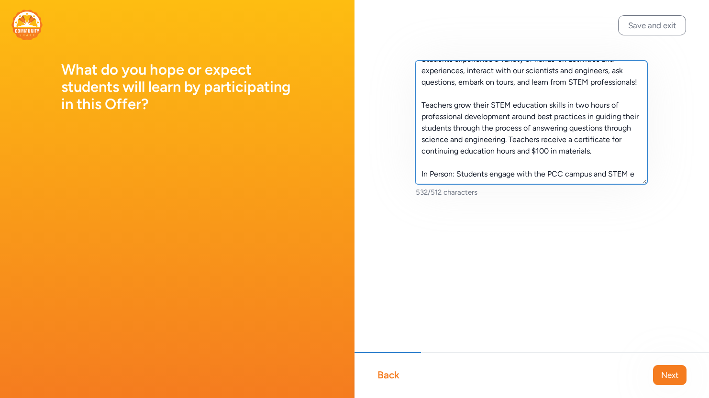
scroll to position [41, 0]
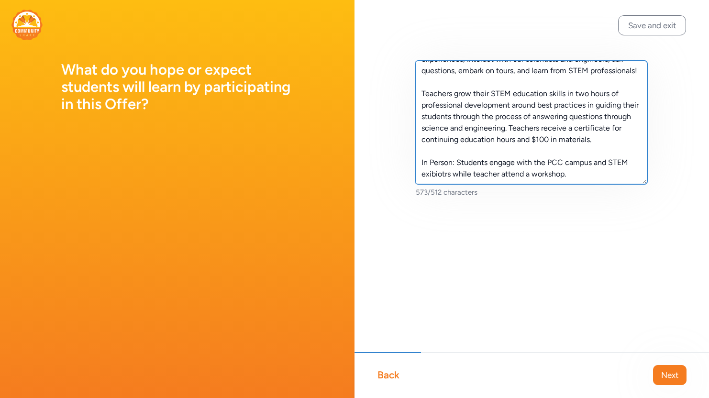
click at [445, 178] on textarea "Students experience a variety of hands-on activities and experiences, interact …" at bounding box center [531, 122] width 232 height 123
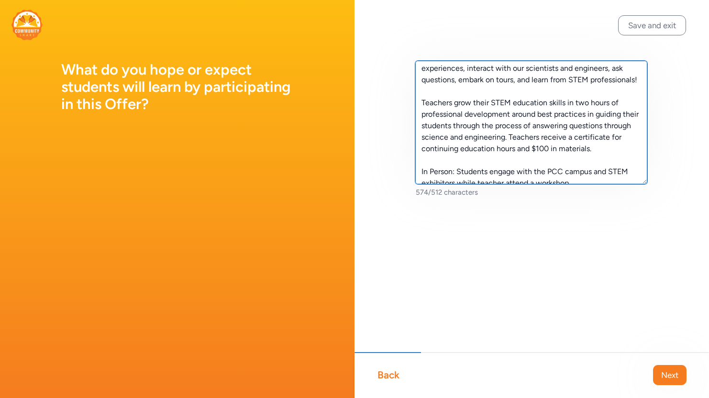
scroll to position [0, 0]
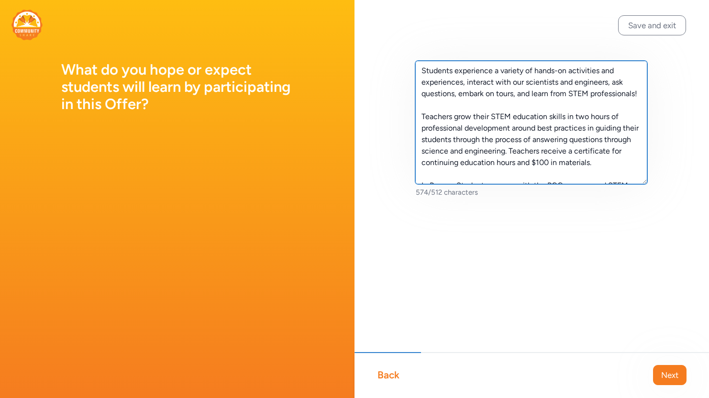
drag, startPoint x: 458, startPoint y: 94, endPoint x: 517, endPoint y: 96, distance: 58.4
click at [517, 96] on textarea "Students experience a variety of hands-on activities and experiences, interact …" at bounding box center [531, 122] width 232 height 123
drag, startPoint x: 512, startPoint y: 126, endPoint x: 534, endPoint y: 149, distance: 31.8
click at [534, 149] on textarea "Students experience a variety of hands-on activities and experiences, interact …" at bounding box center [531, 122] width 232 height 123
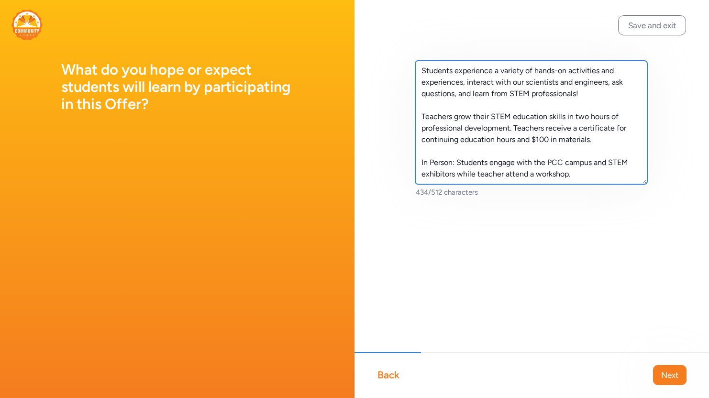
click at [610, 177] on textarea "Students experience a variety of hands-on activities and experiences, interact …" at bounding box center [531, 122] width 232 height 123
click at [448, 111] on textarea "Students experience a variety of hands-on activities and experiences, interact …" at bounding box center [531, 122] width 232 height 123
click at [437, 108] on textarea "Students experience a variety of hands-on activities and experiences, interact …" at bounding box center [531, 122] width 232 height 123
click at [440, 79] on textarea "Students experience a variety of hands-on activities and experiences, interact …" at bounding box center [531, 122] width 232 height 123
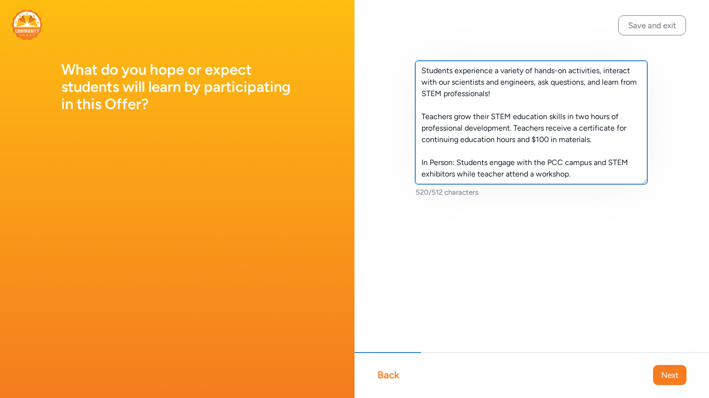
drag, startPoint x: 438, startPoint y: 83, endPoint x: 287, endPoint y: 142, distance: 162.5
click at [442, 85] on textarea "Students experience a variety of hands-on activities, interact with our scienti…" at bounding box center [531, 122] width 232 height 123
click at [441, 83] on textarea "Students experience a variety of hands-on activities, interact with our scienti…" at bounding box center [531, 122] width 232 height 123
click at [445, 83] on textarea "Students experience a variety of hands-on activities, interact with our scienti…" at bounding box center [531, 122] width 232 height 123
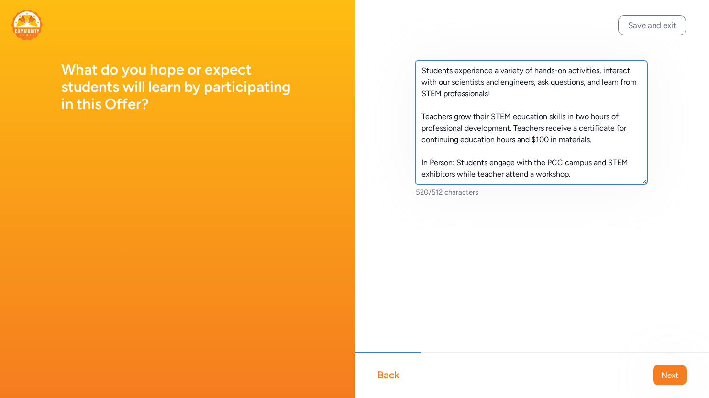
click at [445, 83] on textarea "Students experience a variety of hands-on activities, interact with our scienti…" at bounding box center [531, 122] width 232 height 123
drag, startPoint x: 420, startPoint y: 141, endPoint x: 517, endPoint y: 143, distance: 97.2
click at [517, 143] on textarea "Students experience a variety of hands-on activities, interact with scientists …" at bounding box center [531, 122] width 232 height 123
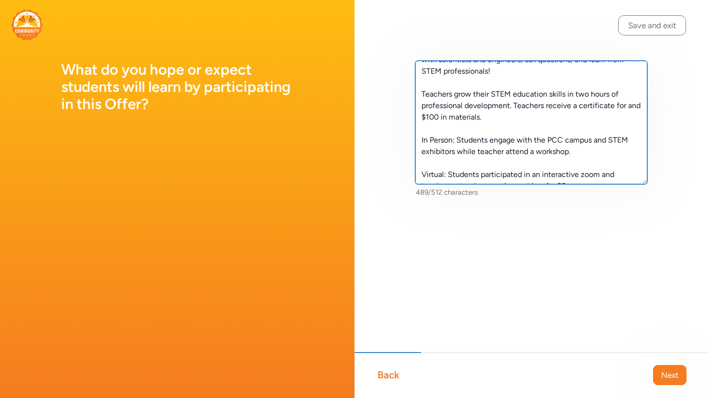
scroll to position [34, 0]
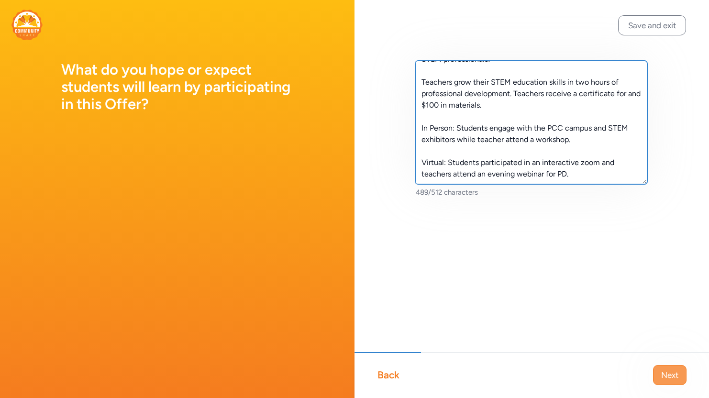
type textarea "Students experience a variety of hands-on activities, interact with scientists …"
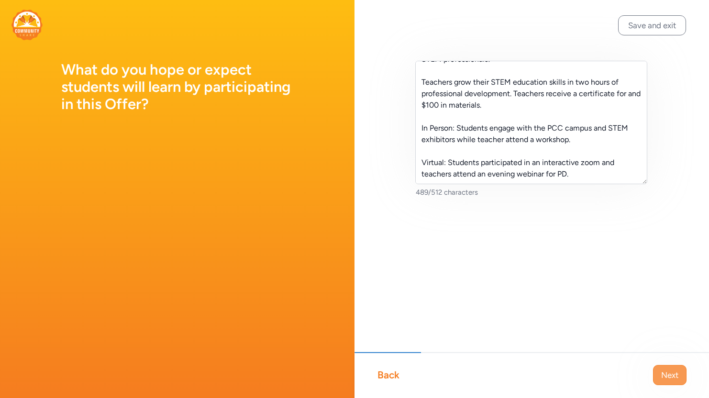
click at [666, 383] on button "Next" at bounding box center [669, 375] width 33 height 20
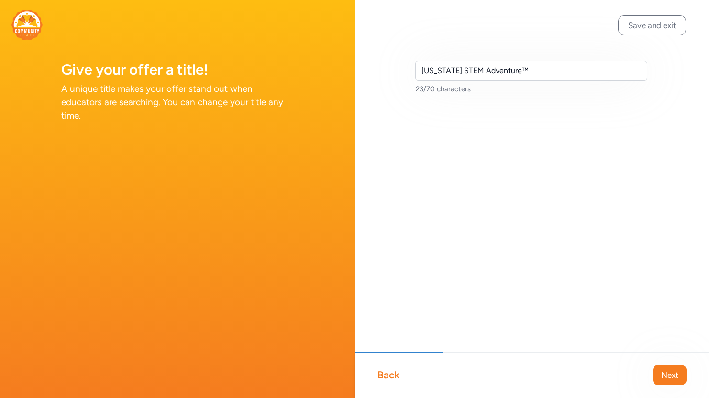
click at [382, 380] on div "Back" at bounding box center [388, 374] width 22 height 13
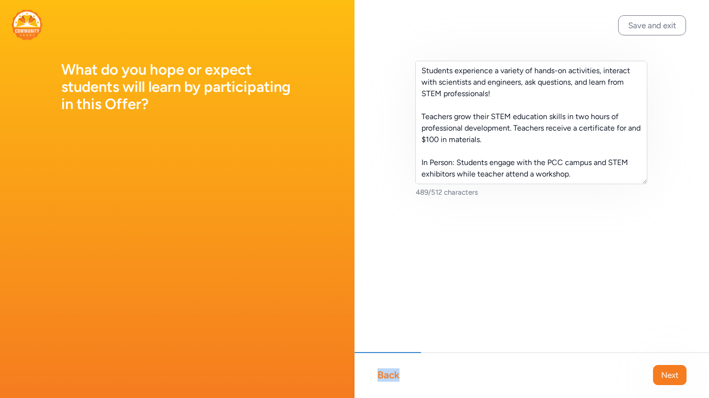
click at [382, 380] on div "Back" at bounding box center [388, 374] width 22 height 13
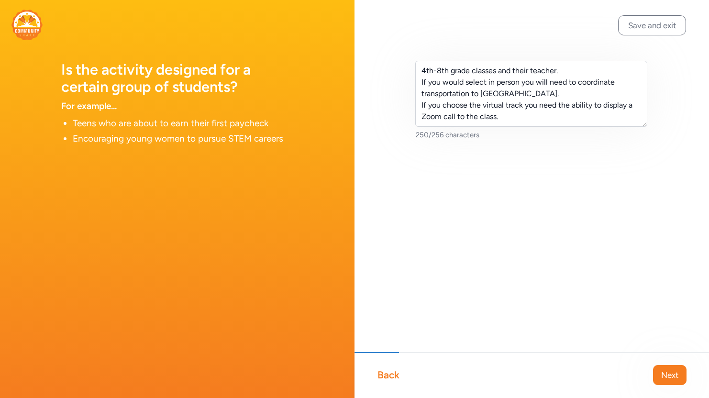
click at [382, 380] on div "Back" at bounding box center [388, 374] width 22 height 13
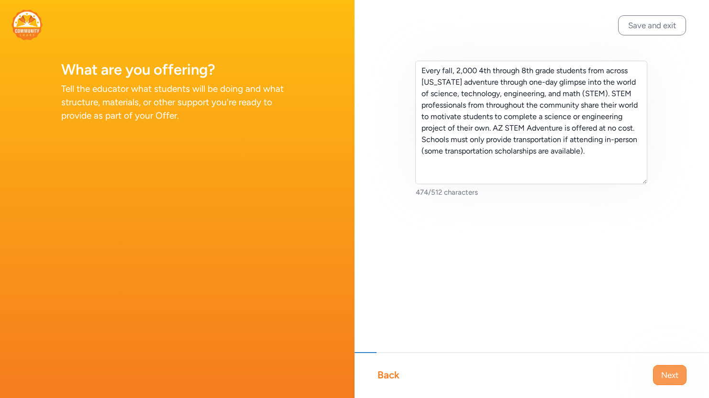
click at [657, 369] on button "Next" at bounding box center [669, 375] width 33 height 20
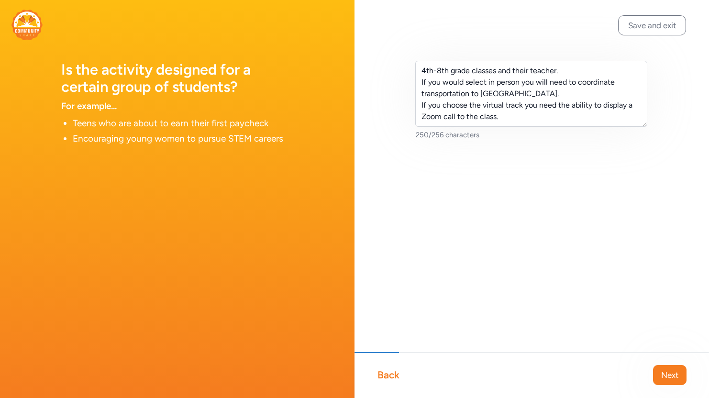
click at [657, 369] on button "Next" at bounding box center [669, 375] width 33 height 20
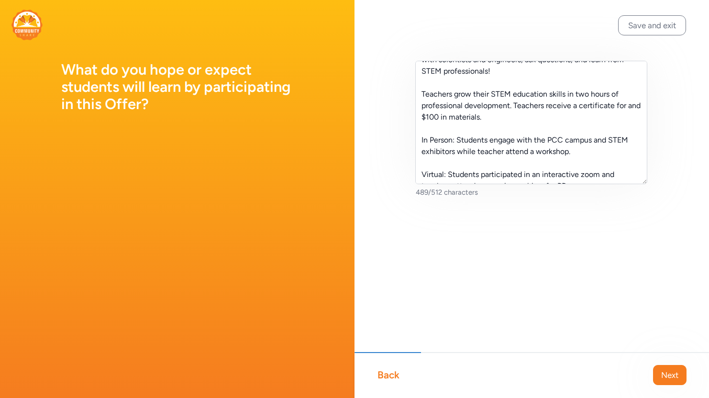
scroll to position [34, 0]
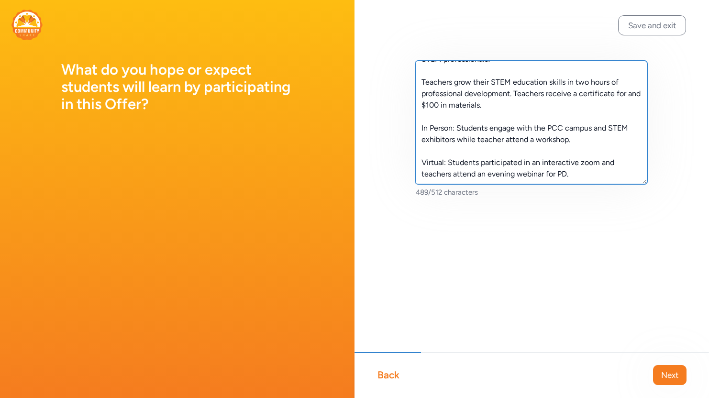
drag, startPoint x: 583, startPoint y: 175, endPoint x: 421, endPoint y: 121, distance: 171.6
click at [421, 121] on textarea "Students experience a variety of hands-on activities, interact with scientists …" at bounding box center [531, 122] width 232 height 123
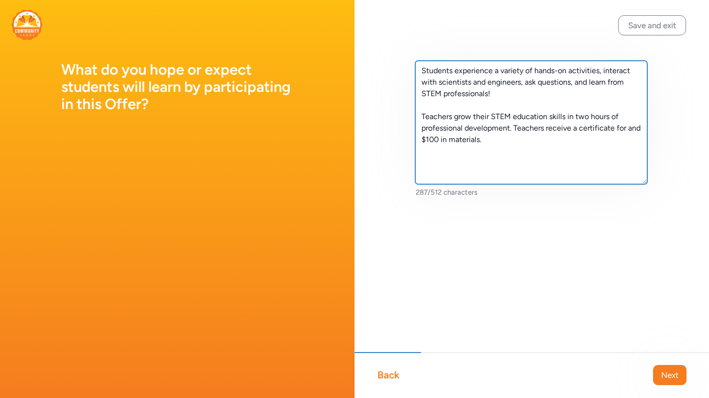
scroll to position [0, 0]
type textarea "Students experience a variety of hands-on activities, interact with scientists …"
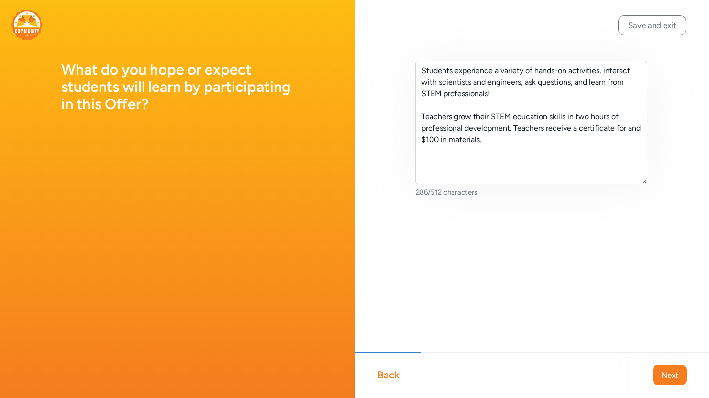
click at [383, 384] on div "Back Next" at bounding box center [532, 375] width 355 height 46
click at [385, 378] on div "Back" at bounding box center [388, 374] width 22 height 13
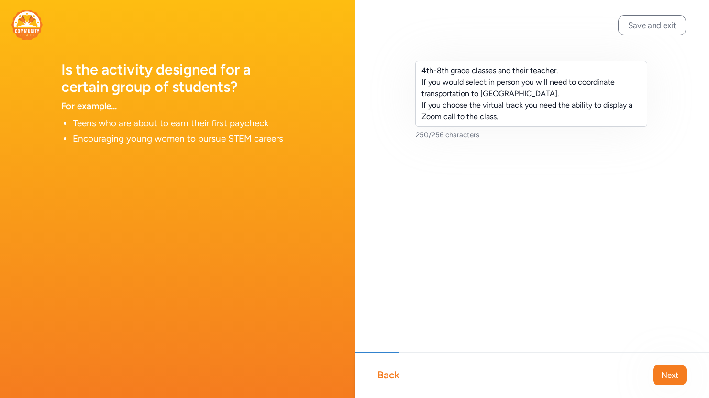
click at [385, 382] on div "Back Next" at bounding box center [532, 375] width 355 height 46
click at [391, 371] on div "Back" at bounding box center [388, 374] width 22 height 13
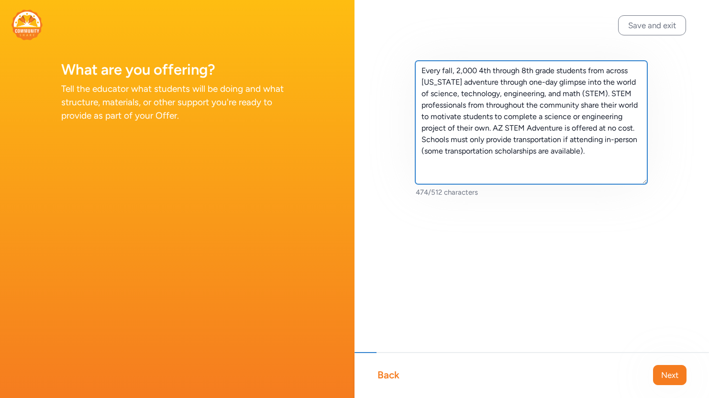
click at [517, 173] on textarea "Every fall, 2,000 4th through 8th grade students from across [US_STATE] adventu…" at bounding box center [531, 122] width 232 height 123
click at [627, 153] on textarea "Every fall, 2,000 4th through 8th grade students from across [US_STATE] adventu…" at bounding box center [531, 122] width 232 height 123
paste textarea "In Person: Students engage with the PCC campus and STEM exhibitors while teache…"
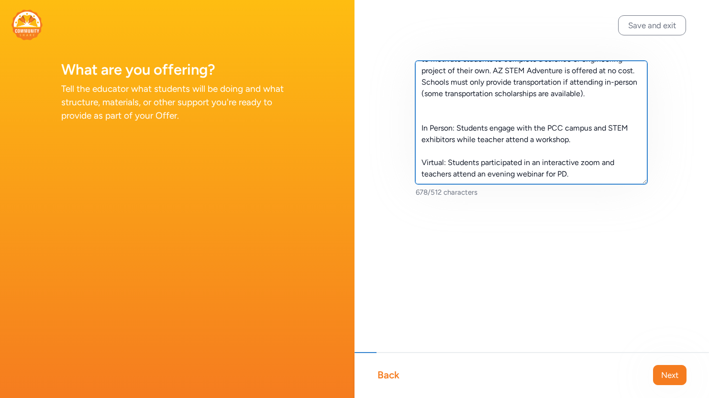
click at [509, 111] on textarea "Every fall, 2,000 4th through 8th grade students from across [US_STATE] adventu…" at bounding box center [531, 122] width 232 height 123
drag, startPoint x: 498, startPoint y: 98, endPoint x: 495, endPoint y: 105, distance: 8.4
click at [495, 105] on textarea "Every fall, 2,000 4th through 8th grade students from across [US_STATE] adventu…" at bounding box center [531, 122] width 232 height 123
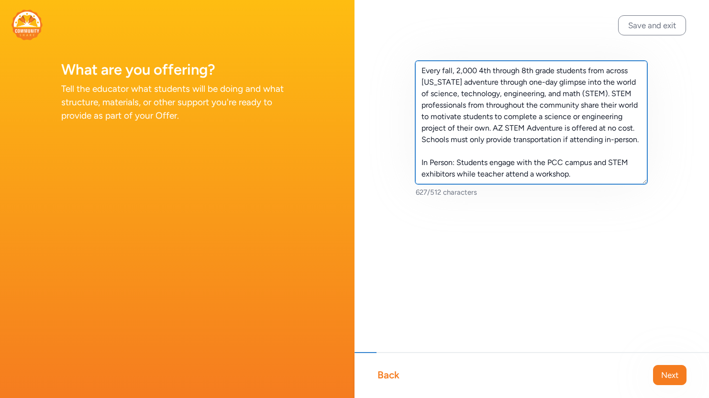
drag, startPoint x: 419, startPoint y: 69, endPoint x: 480, endPoint y: 68, distance: 60.8
click at [480, 68] on textarea "Every fall, 2,000 4th through 8th grade students from across [US_STATE] adventu…" at bounding box center [531, 122] width 232 height 123
click at [508, 70] on textarea "4th through 8th grade students from across [US_STATE] adventure through one-day…" at bounding box center [531, 122] width 232 height 123
drag, startPoint x: 540, startPoint y: 93, endPoint x: 568, endPoint y: 94, distance: 27.8
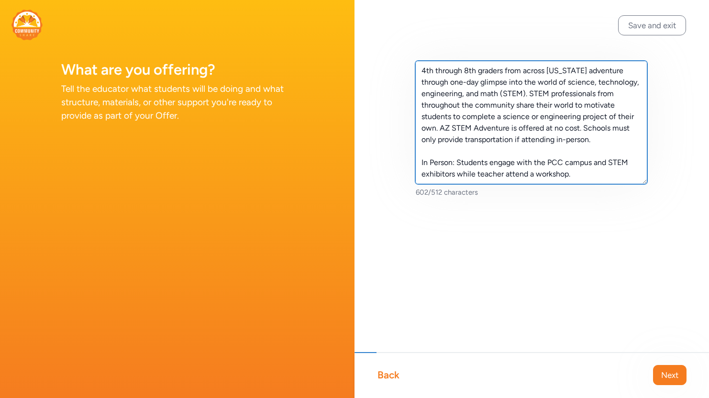
click at [568, 94] on textarea "4th through 8th graders from across [US_STATE] adventure through one-day glimps…" at bounding box center [531, 122] width 232 height 123
click at [445, 71] on textarea "4th through 8th graders from across [US_STATE] adventure through one-day glimps…" at bounding box center [531, 122] width 232 height 123
click at [610, 96] on textarea "4th-8th graders from across [US_STATE] adventure through one-day glimpse into t…" at bounding box center [531, 122] width 232 height 123
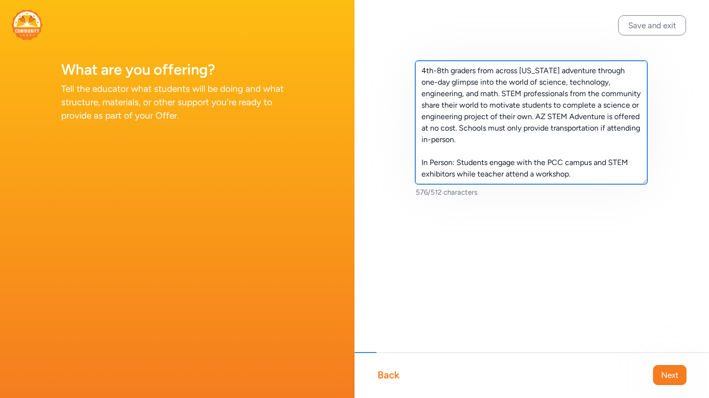
drag, startPoint x: 594, startPoint y: 105, endPoint x: 454, endPoint y: 115, distance: 141.1
click at [454, 115] on textarea "4th-8th graders from across [US_STATE] adventure through one-day glimpse into t…" at bounding box center [531, 122] width 232 height 123
click at [593, 108] on textarea "4th-8th graders from across [US_STATE] adventure through one-day glimpse into t…" at bounding box center [531, 122] width 232 height 123
drag, startPoint x: 588, startPoint y: 105, endPoint x: 609, endPoint y: 116, distance: 23.1
click at [609, 116] on textarea "4th-8th graders from across [US_STATE] adventure through one-day glimpse into t…" at bounding box center [531, 122] width 232 height 123
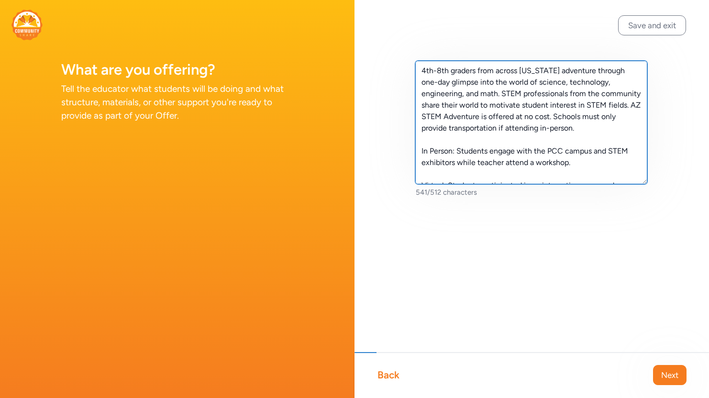
drag, startPoint x: 475, startPoint y: 127, endPoint x: 484, endPoint y: 140, distance: 16.2
click at [484, 140] on textarea "4th-8th graders from across [US_STATE] adventure through one-day glimpse into t…" at bounding box center [531, 122] width 232 height 123
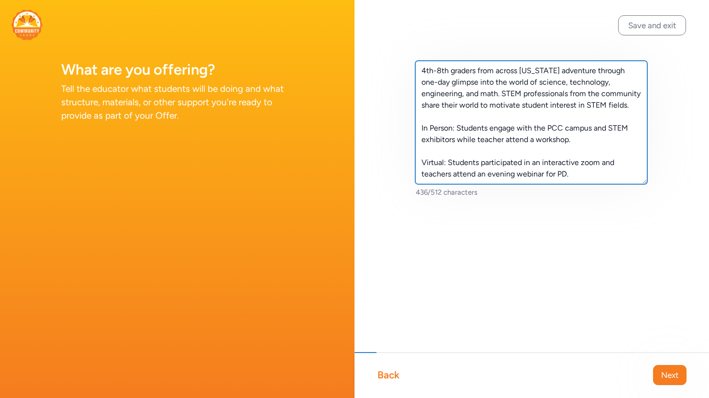
click at [579, 148] on textarea "4th-8th graders from across [US_STATE] adventure through one-day glimpse into t…" at bounding box center [531, 122] width 232 height 123
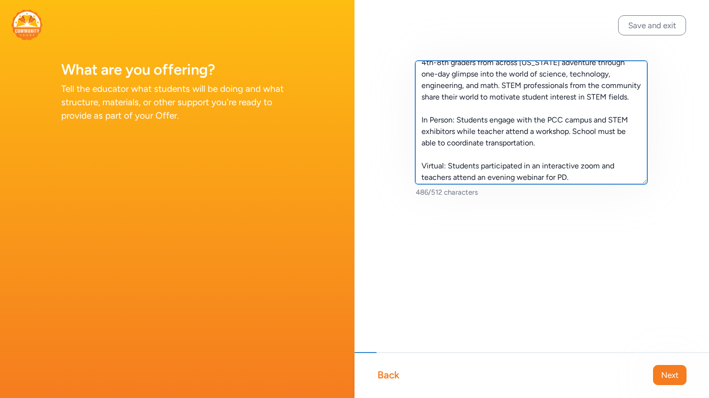
scroll to position [23, 0]
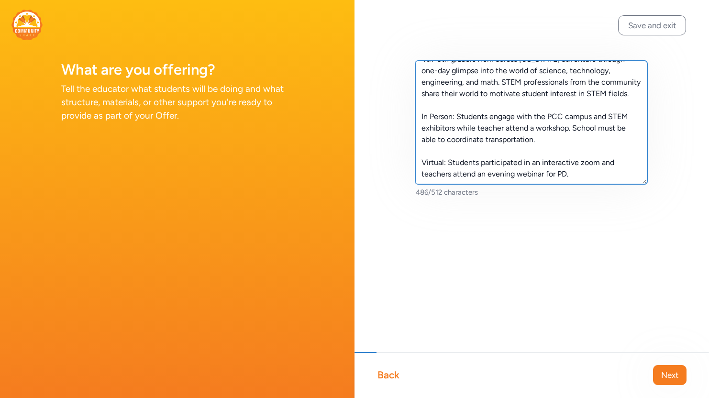
click at [595, 175] on textarea "4th-8th graders from across [US_STATE] adventure through one-day glimpse into t…" at bounding box center [531, 122] width 232 height 123
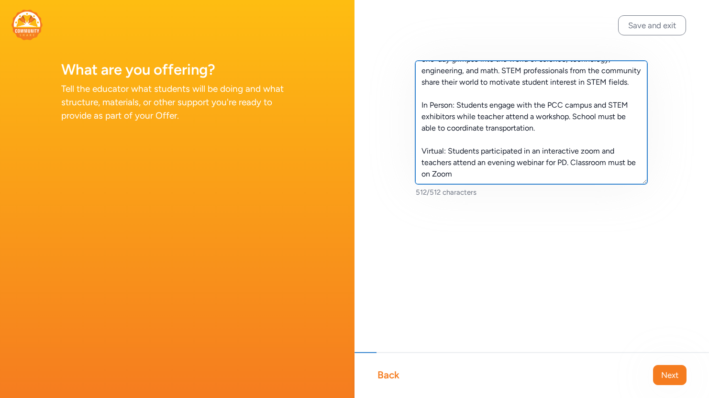
drag, startPoint x: 610, startPoint y: 166, endPoint x: 588, endPoint y: 169, distance: 21.2
click at [588, 169] on textarea "4th-8th graders from across [US_STATE] adventure through one-day glimpse into t…" at bounding box center [531, 122] width 232 height 123
click at [500, 175] on textarea "4th-8th graders from across [US_STATE] adventure through one-day glimpse into t…" at bounding box center [531, 122] width 232 height 123
type textarea "4th-8th graders from across [US_STATE] adventure through one-day glimpse into t…"
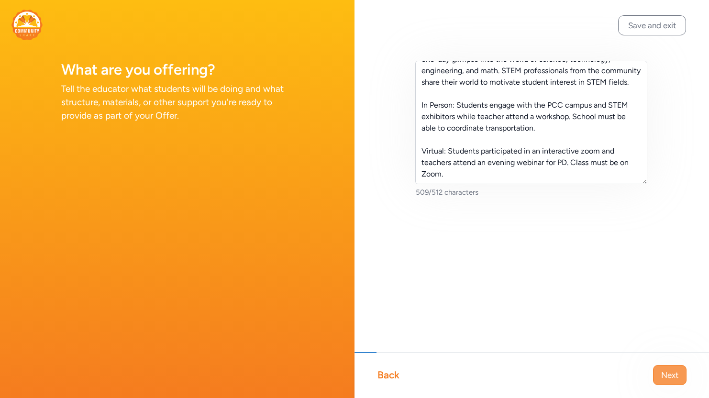
click at [658, 369] on button "Next" at bounding box center [669, 375] width 33 height 20
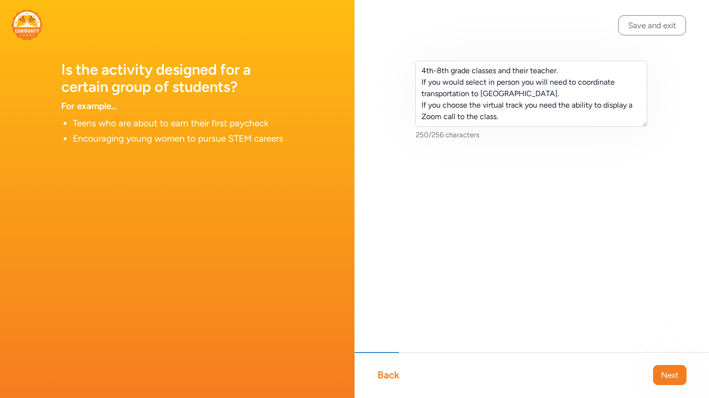
click at [658, 369] on button "Next" at bounding box center [669, 375] width 33 height 20
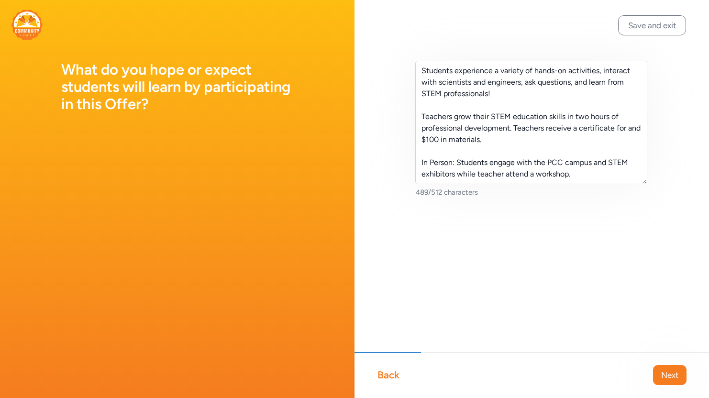
scroll to position [34, 0]
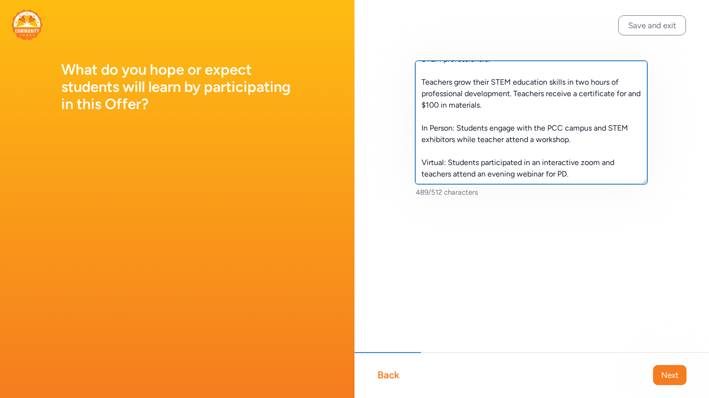
drag, startPoint x: 572, startPoint y: 174, endPoint x: 418, endPoint y: 116, distance: 164.7
click at [418, 116] on textarea "Students experience a variety of hands-on activities, interact with scientists …" at bounding box center [531, 122] width 232 height 123
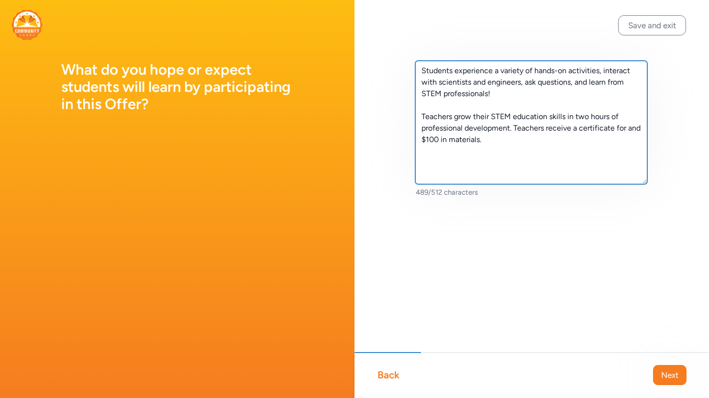
scroll to position [0, 0]
click at [526, 90] on textarea "Students experience a variety of hands-on activities, interact with scientists …" at bounding box center [531, 122] width 232 height 123
drag, startPoint x: 521, startPoint y: 91, endPoint x: 417, endPoint y: 70, distance: 106.4
click at [417, 70] on textarea "Students experience a variety of hands-on activities, interact with scientists …" at bounding box center [531, 122] width 232 height 123
paste textarea "and experiences, interact with our scientists and engineers, ask questions, emb…"
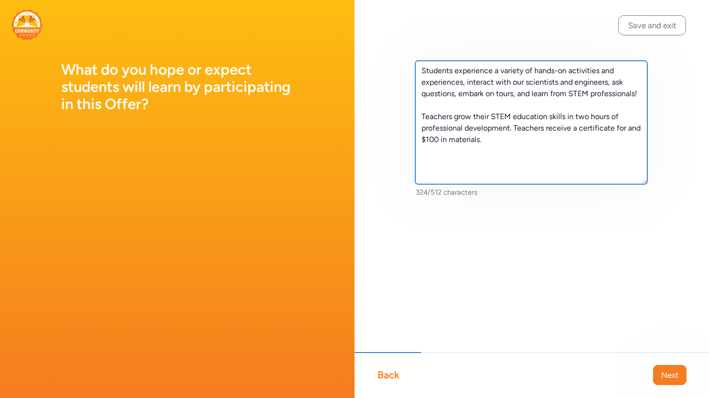
click at [491, 119] on textarea "Students experience a variety of hands-on activities and experiences, interact …" at bounding box center [531, 122] width 232 height 123
drag, startPoint x: 568, startPoint y: 115, endPoint x: 511, endPoint y: 129, distance: 58.7
click at [511, 129] on textarea "Students experience a variety of hands-on activities and experiences, interact …" at bounding box center [531, 122] width 232 height 123
paste textarea "best practices in guiding their students through the process of answering quest…"
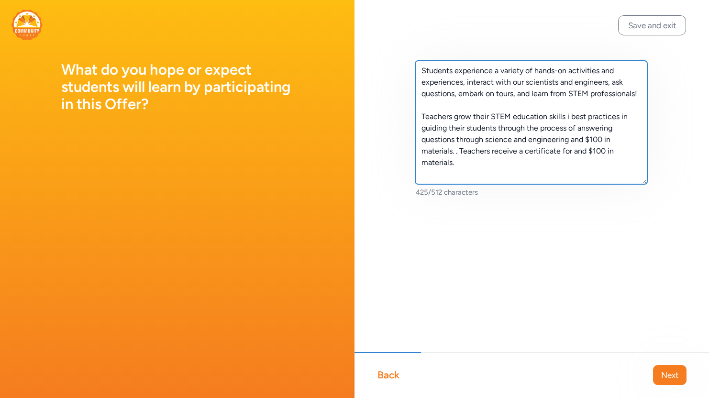
click at [568, 114] on textarea "Students experience a variety of hands-on activities and experiences, interact …" at bounding box center [531, 122] width 232 height 123
click at [587, 117] on textarea "Students experience a variety of hands-on activities and experiences, interact …" at bounding box center [531, 122] width 232 height 123
drag, startPoint x: 608, startPoint y: 142, endPoint x: 463, endPoint y: 152, distance: 145.3
click at [463, 152] on textarea "Students experience a variety of hands-on activities and experiences, interact …" at bounding box center [531, 122] width 232 height 123
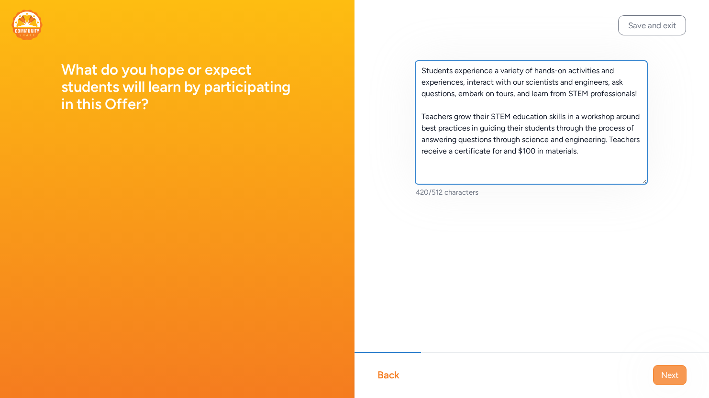
type textarea "Students experience a variety of hands-on activities and experiences, interact …"
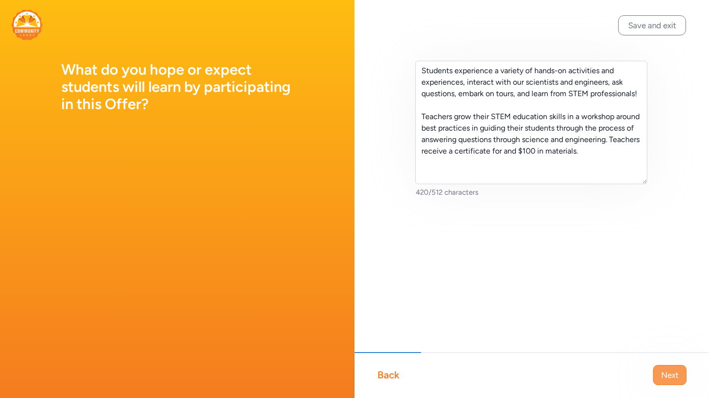
click at [677, 380] on span "Next" at bounding box center [669, 374] width 17 height 11
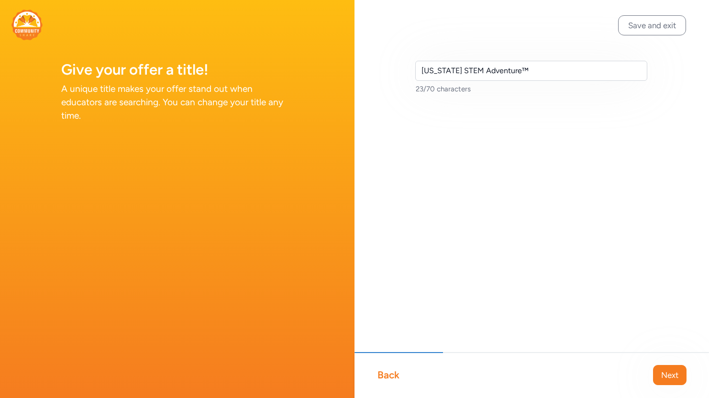
click at [677, 380] on span "Next" at bounding box center [669, 374] width 17 height 11
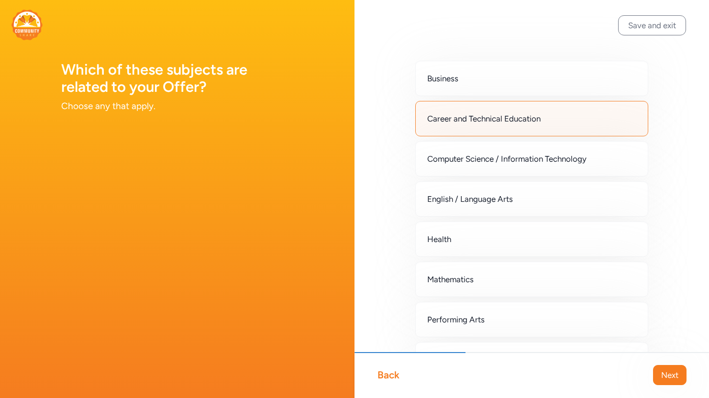
click at [677, 380] on span "Next" at bounding box center [669, 374] width 17 height 11
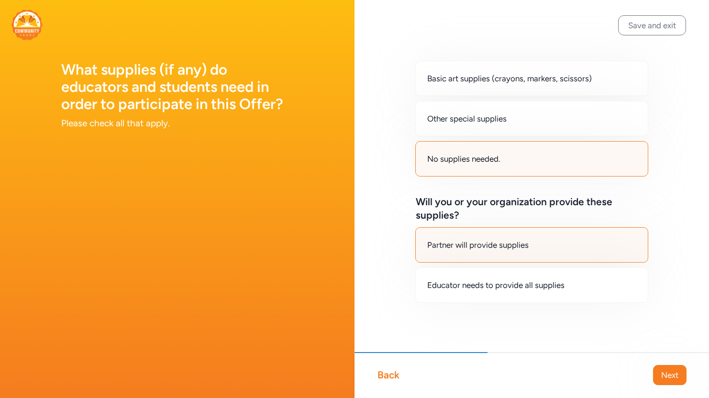
click at [677, 380] on span "Next" at bounding box center [669, 374] width 17 height 11
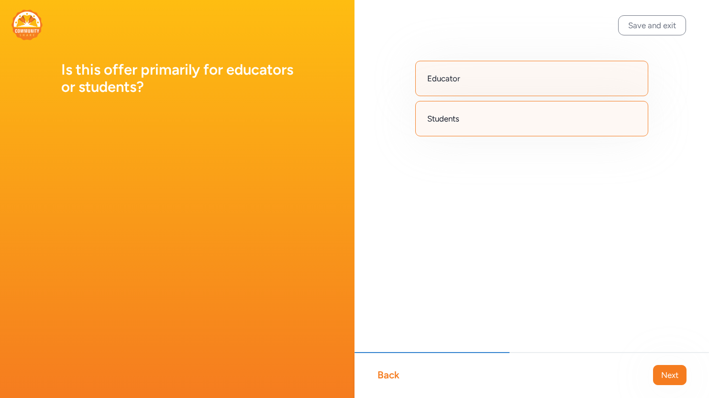
click at [677, 380] on span "Next" at bounding box center [669, 374] width 17 height 11
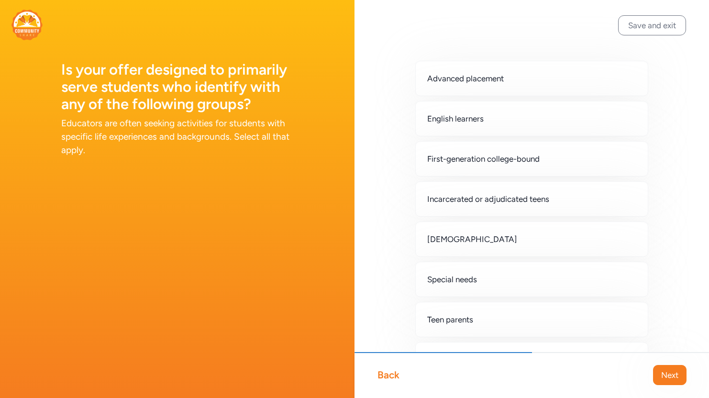
click at [677, 380] on span "Next" at bounding box center [669, 374] width 17 height 11
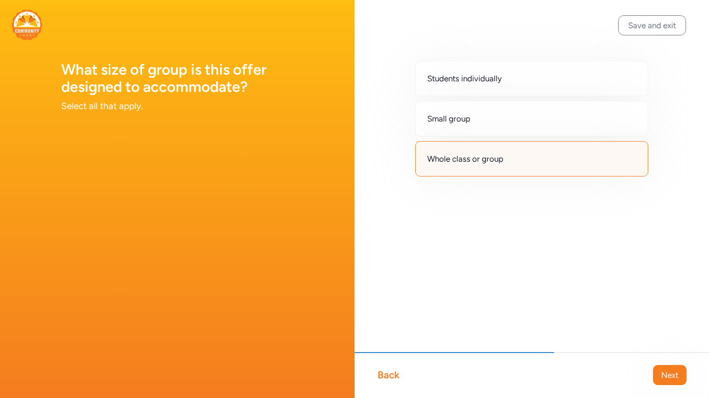
click at [677, 380] on span "Next" at bounding box center [669, 374] width 17 height 11
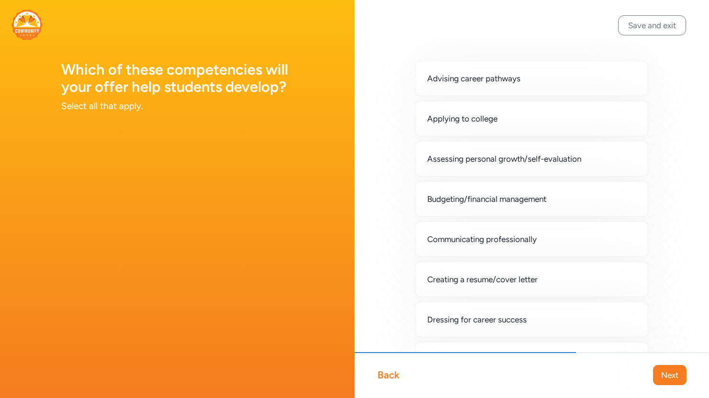
click at [677, 380] on span "Next" at bounding box center [669, 374] width 17 height 11
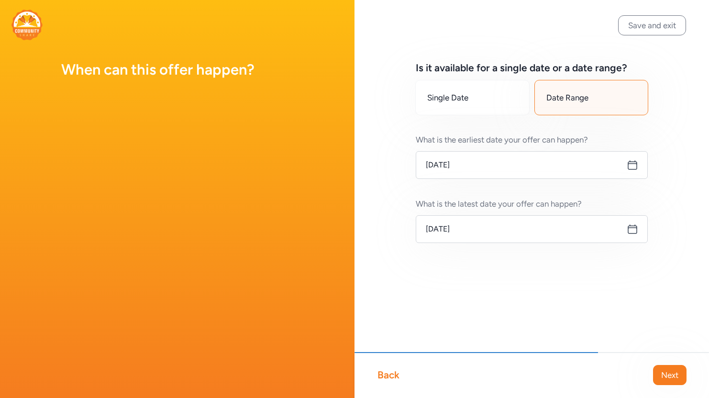
click at [677, 380] on span "Next" at bounding box center [669, 374] width 17 height 11
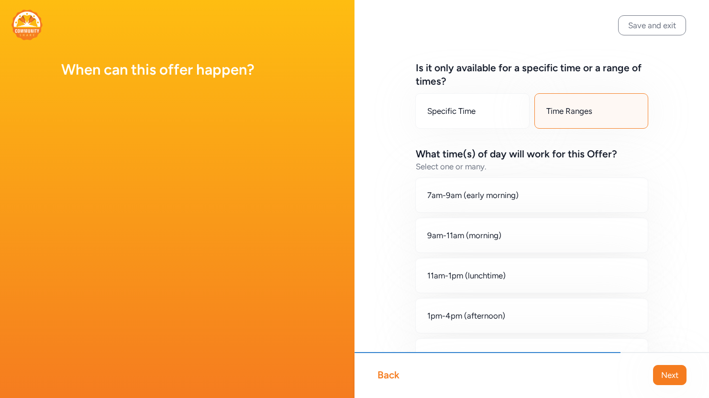
click at [677, 380] on span "Next" at bounding box center [669, 374] width 17 height 11
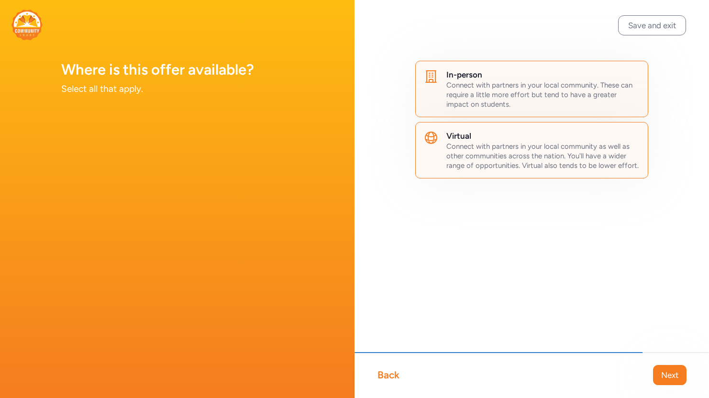
click at [677, 380] on span "Next" at bounding box center [669, 374] width 17 height 11
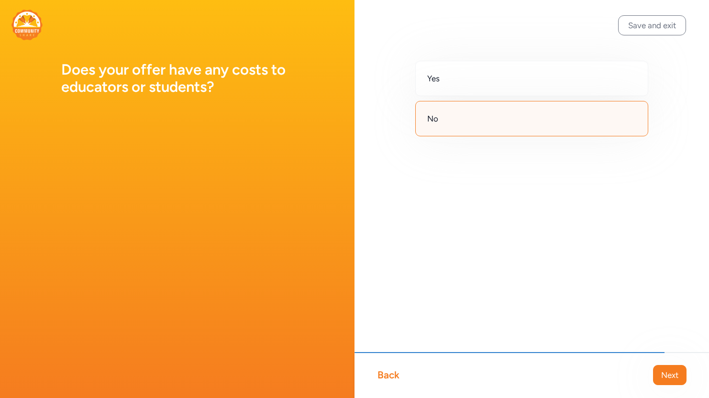
click at [677, 380] on span "Next" at bounding box center [669, 374] width 17 height 11
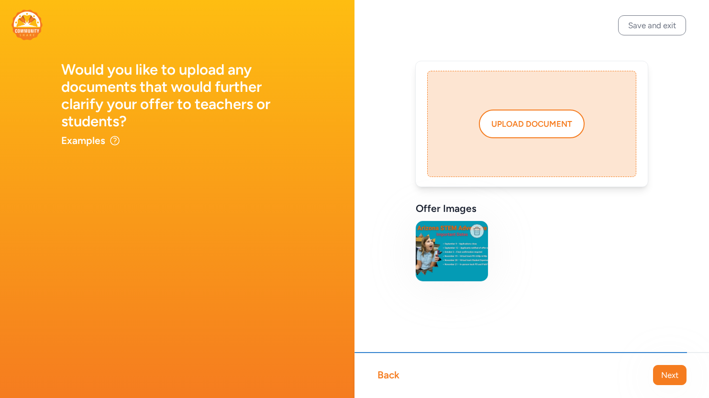
click at [677, 380] on span "Next" at bounding box center [669, 374] width 17 height 11
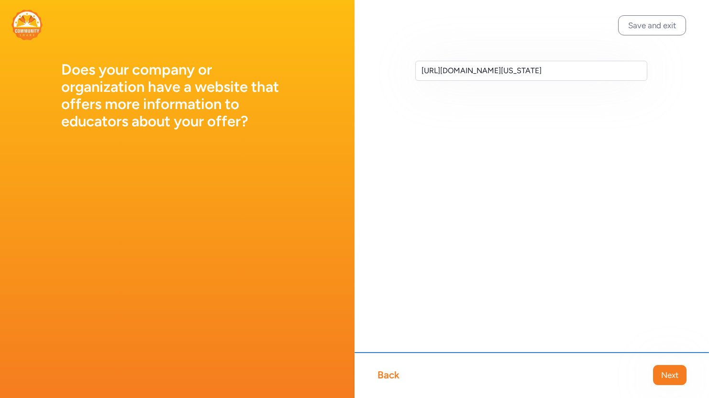
click at [677, 380] on span "Next" at bounding box center [669, 374] width 17 height 11
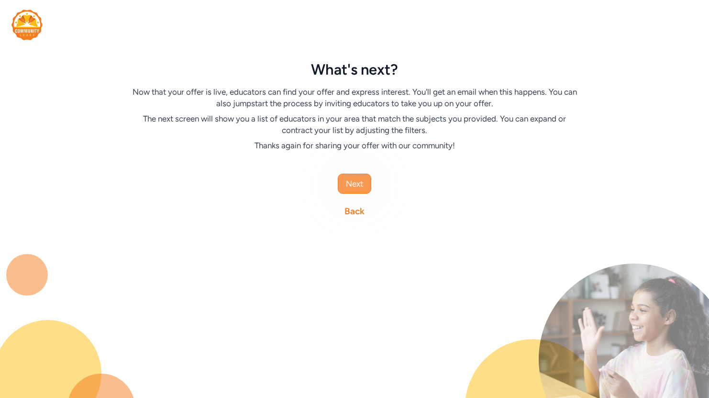
click at [338, 180] on button "Next" at bounding box center [354, 184] width 33 height 20
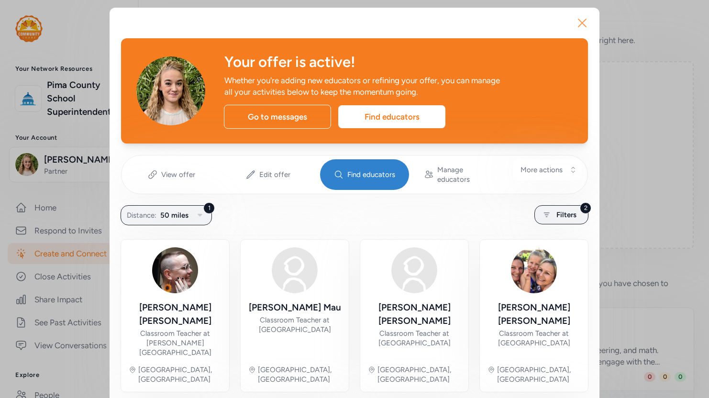
click at [577, 22] on icon "button" at bounding box center [582, 22] width 15 height 15
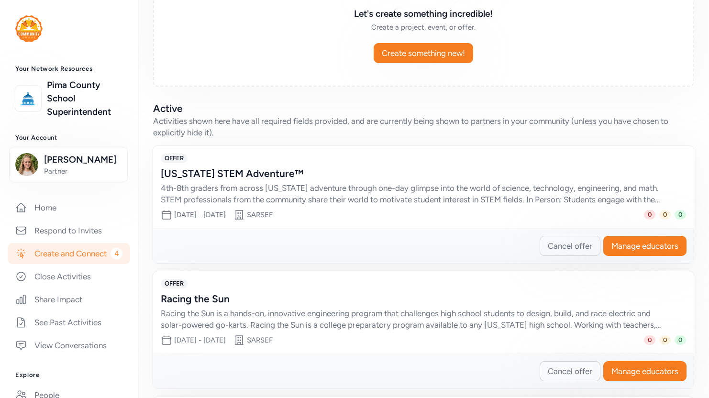
scroll to position [239, 0]
